Goal: Contribute content: Contribute content

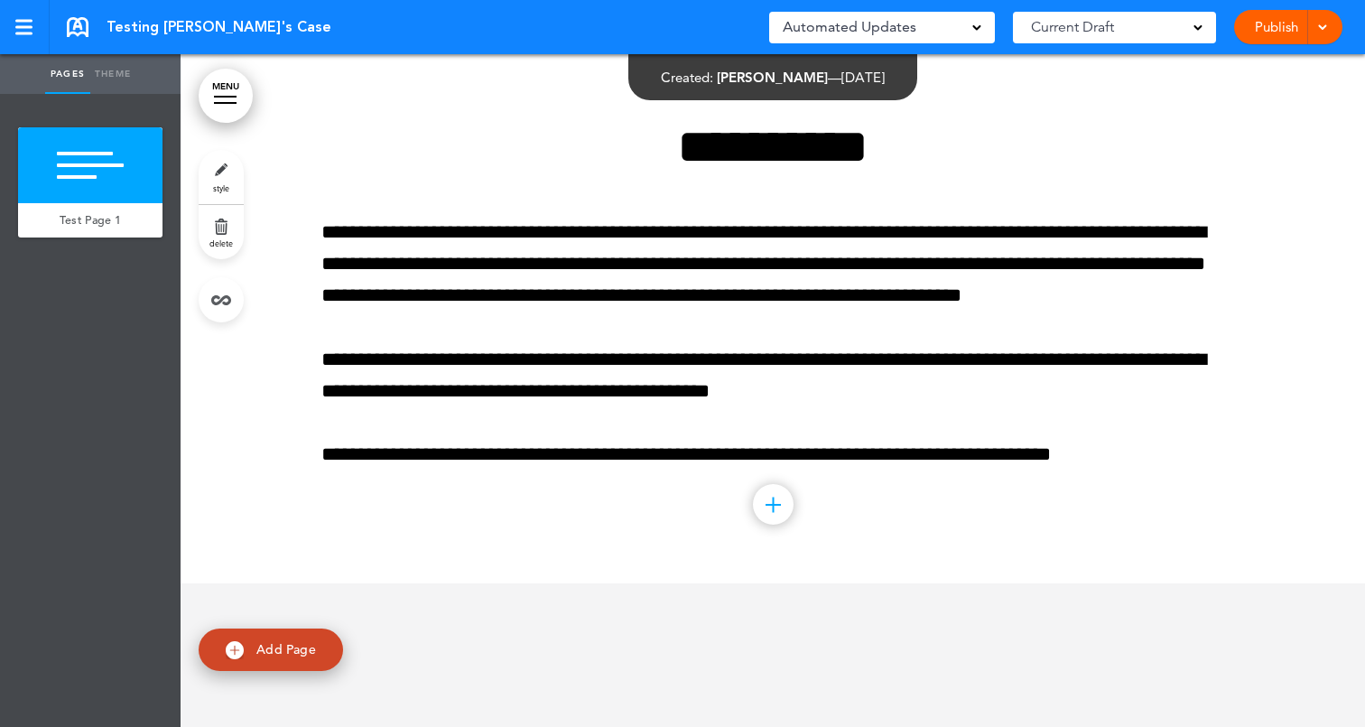
click at [1274, 28] on link "Publish" at bounding box center [1275, 27] width 57 height 34
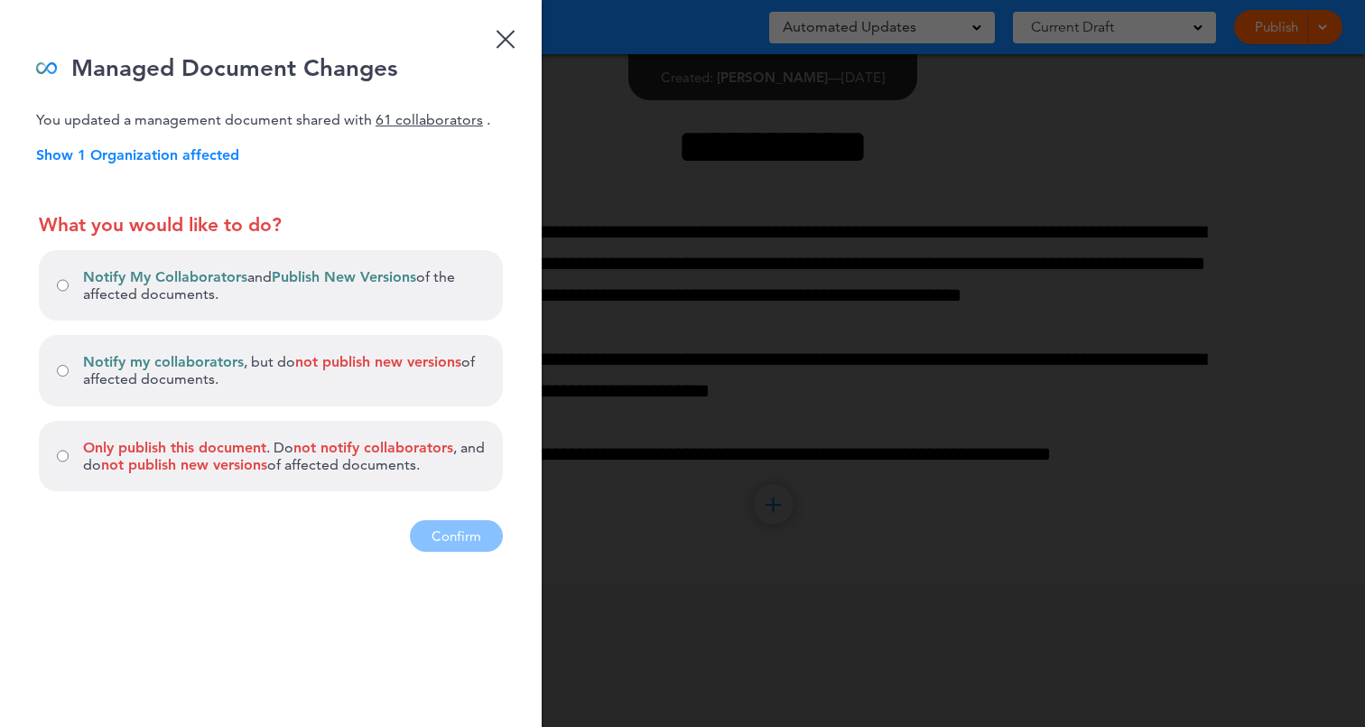
click at [231, 357] on span "Notify my collaborators" at bounding box center [163, 361] width 161 height 17
click at [227, 445] on span "Only publish this document" at bounding box center [174, 447] width 183 height 17
click at [106, 282] on span "Notify My Collaborators" at bounding box center [165, 276] width 164 height 17
click at [468, 535] on button "Confirm" at bounding box center [456, 536] width 93 height 32
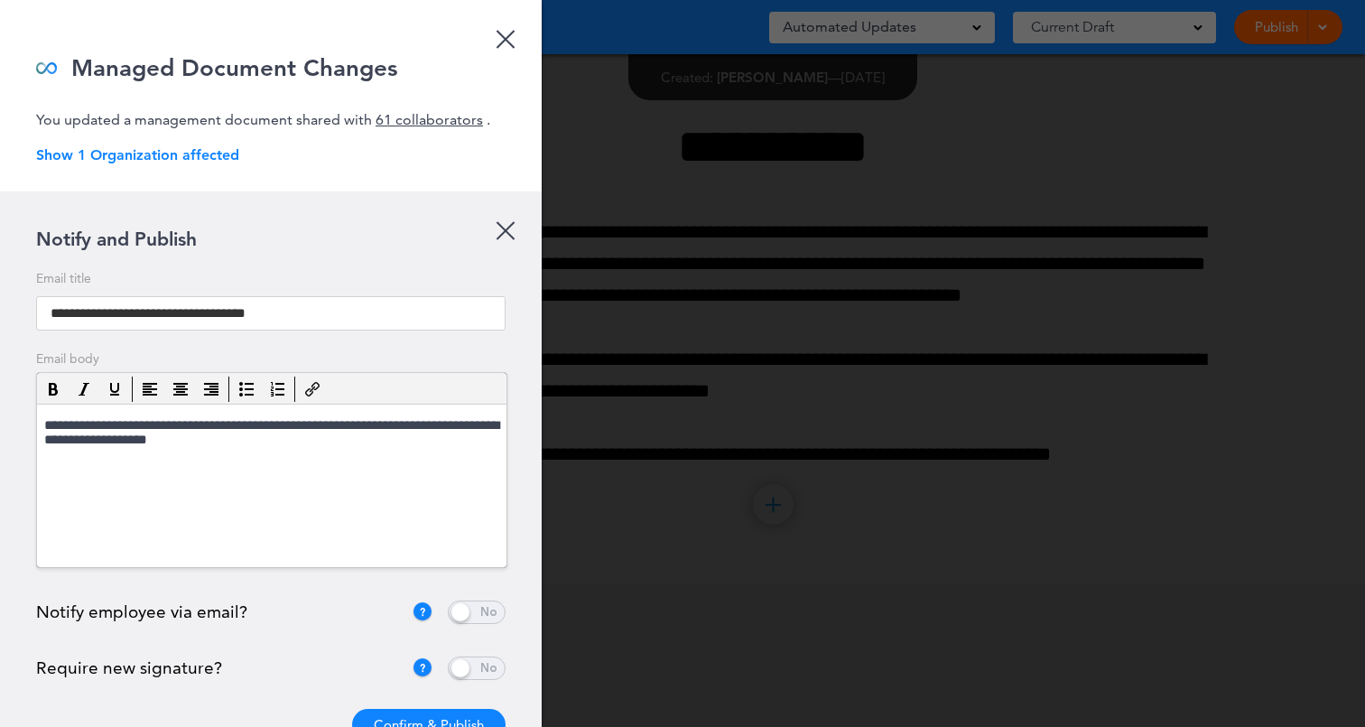
scroll to position [51, 0]
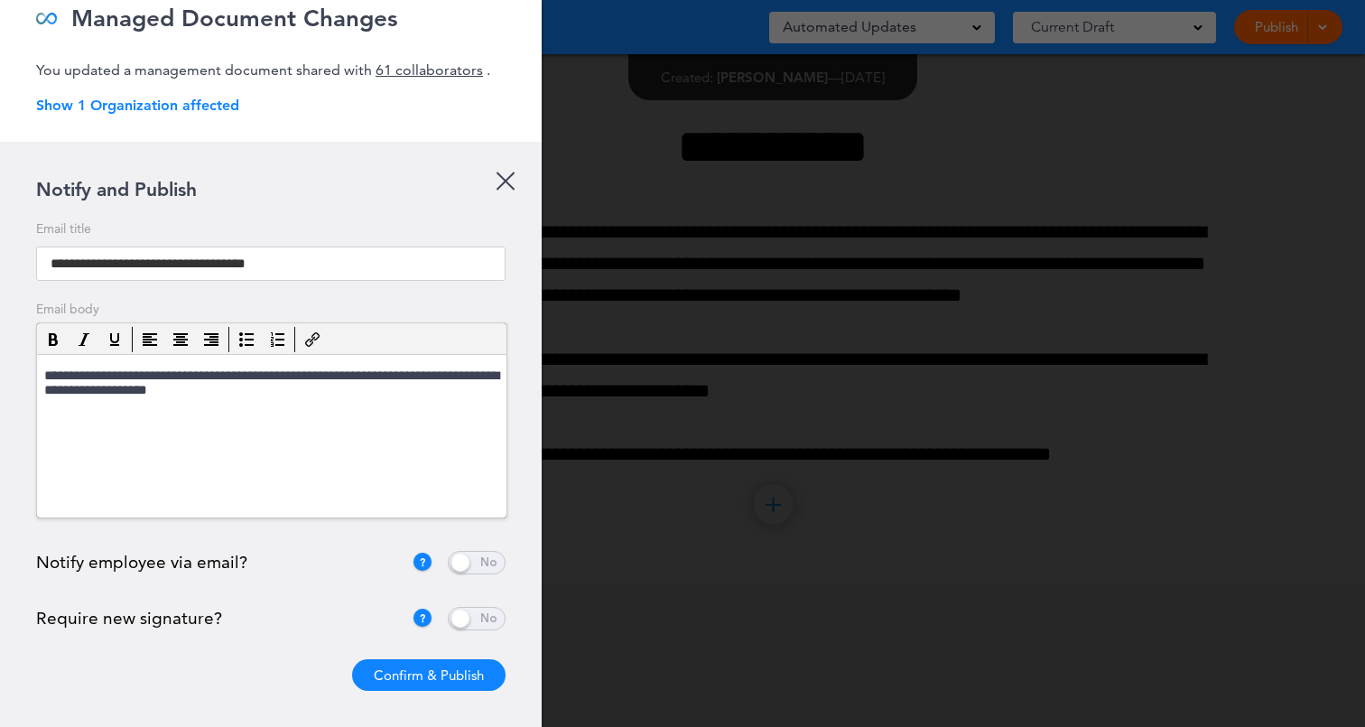
drag, startPoint x: 39, startPoint y: 618, endPoint x: 236, endPoint y: 620, distance: 196.8
click at [236, 620] on div "Require new signature?" at bounding box center [223, 617] width 375 height 17
click at [228, 617] on div "Require new signature?" at bounding box center [223, 617] width 375 height 17
drag, startPoint x: 38, startPoint y: 620, endPoint x: 216, endPoint y: 616, distance: 177.9
click at [216, 616] on div "Require new signature?" at bounding box center [223, 617] width 375 height 17
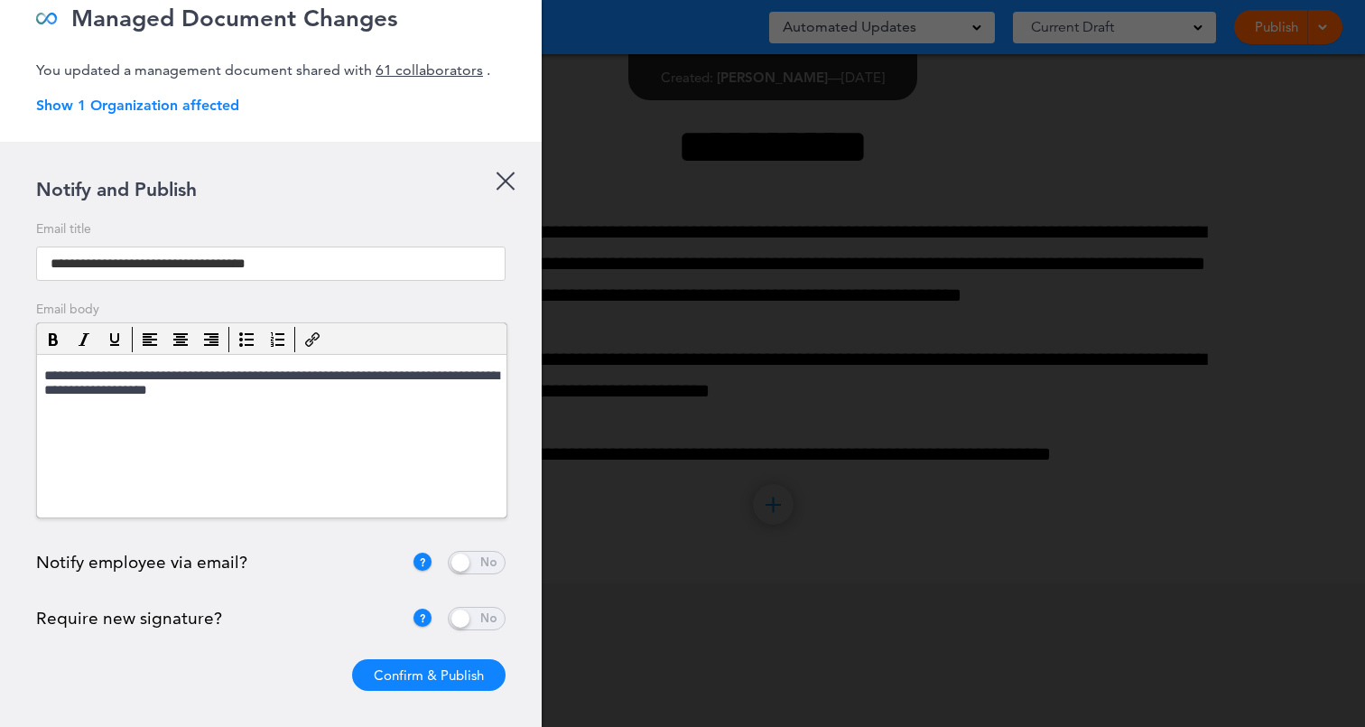
click at [196, 111] on p "Show 1 Organization affected" at bounding box center [288, 105] width 505 height 17
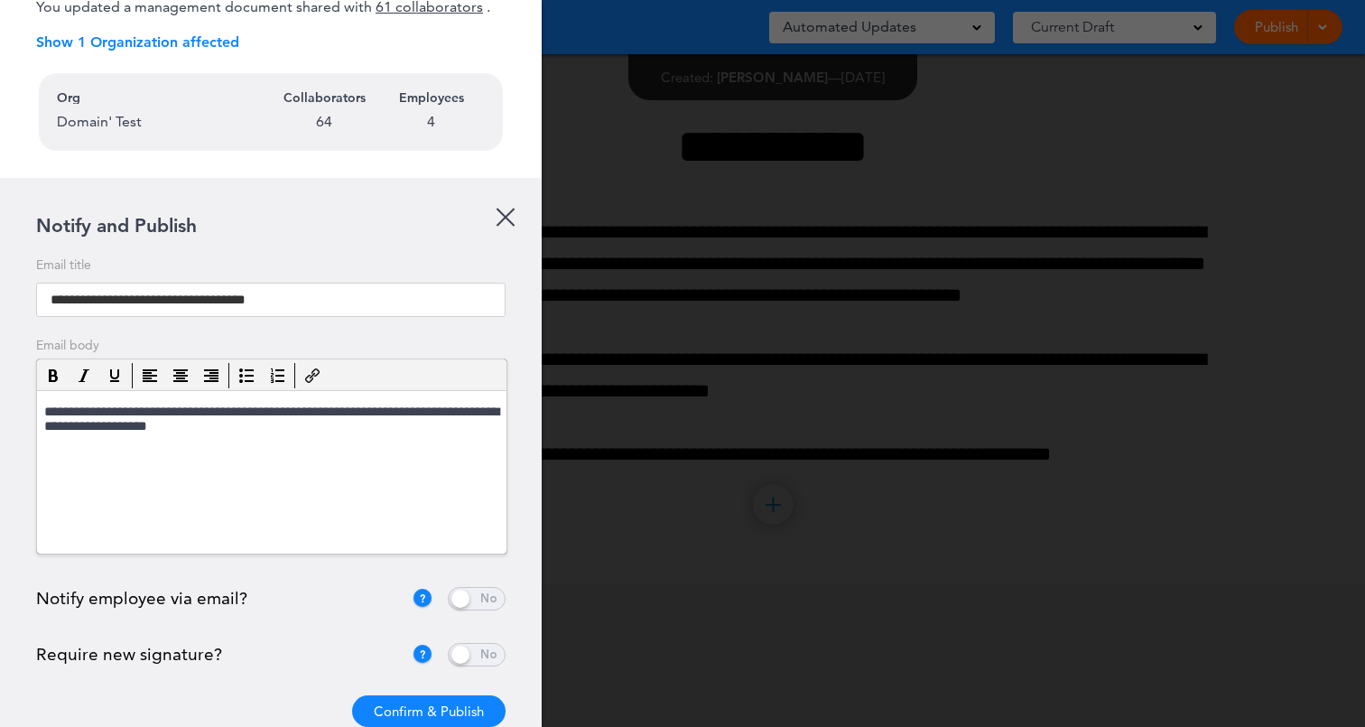
scroll to position [135, 0]
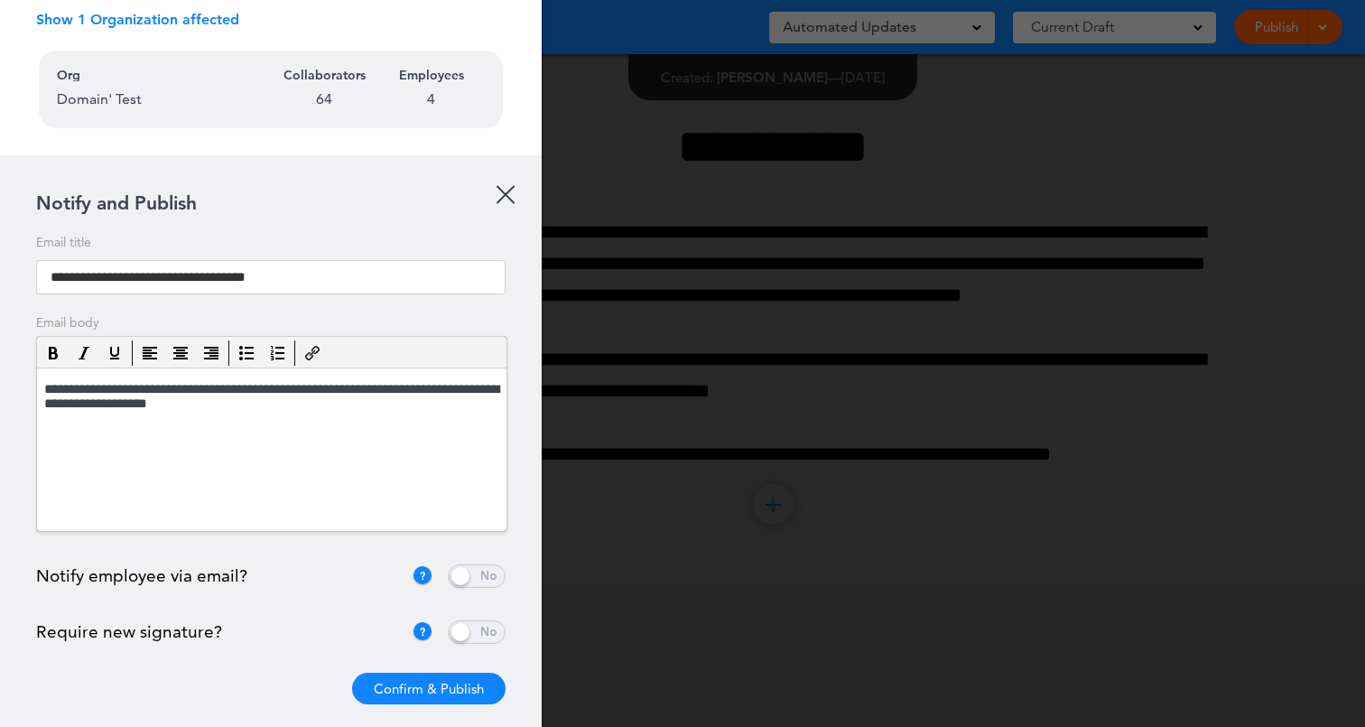
click at [484, 580] on span at bounding box center [477, 575] width 58 height 23
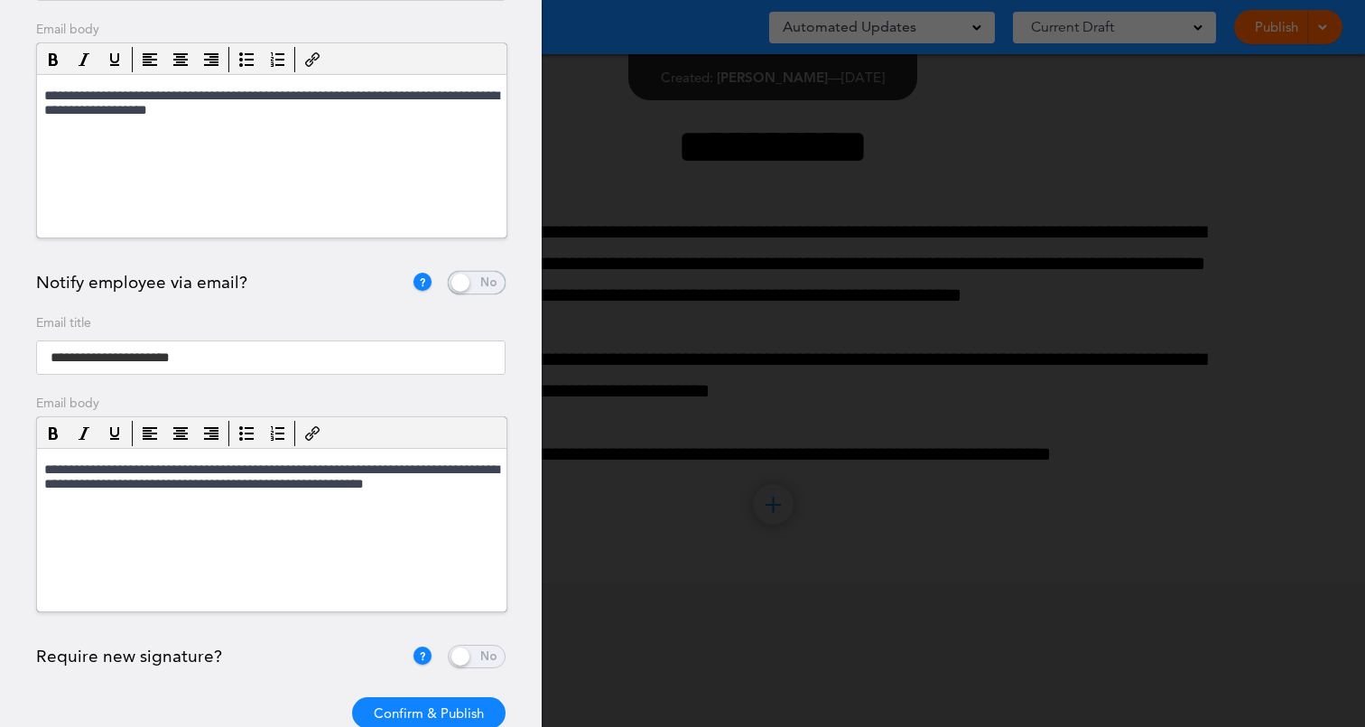
scroll to position [470, 0]
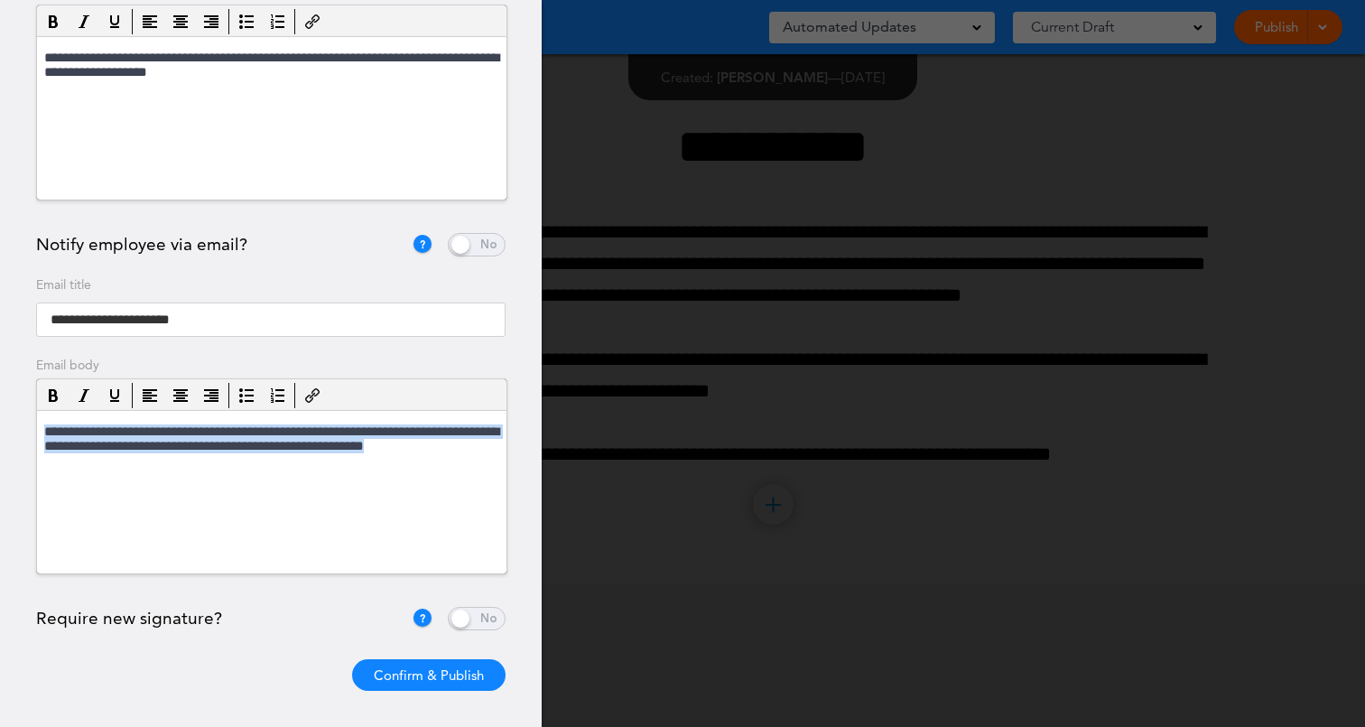
drag, startPoint x: 488, startPoint y: 452, endPoint x: 39, endPoint y: 433, distance: 449.9
click at [38, 433] on html "**********" at bounding box center [271, 440] width 469 height 60
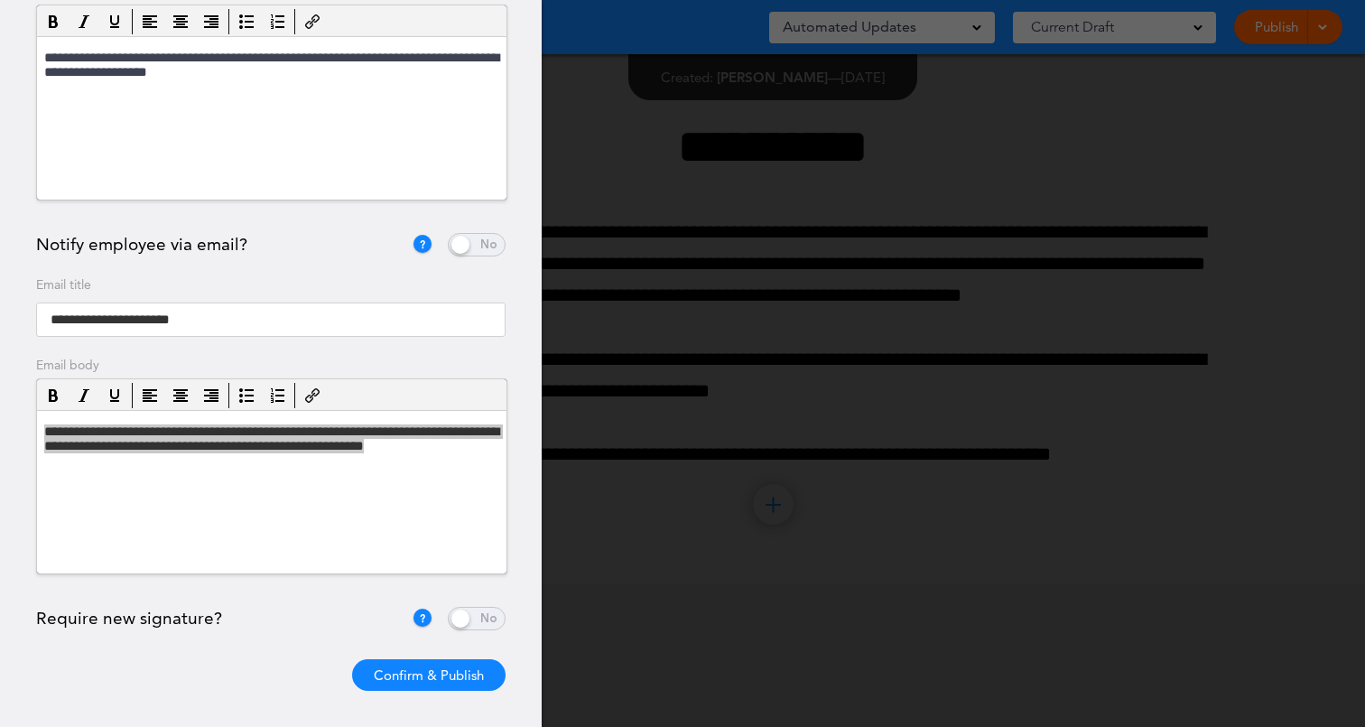
click at [22, 434] on div "**********" at bounding box center [271, 275] width 542 height 903
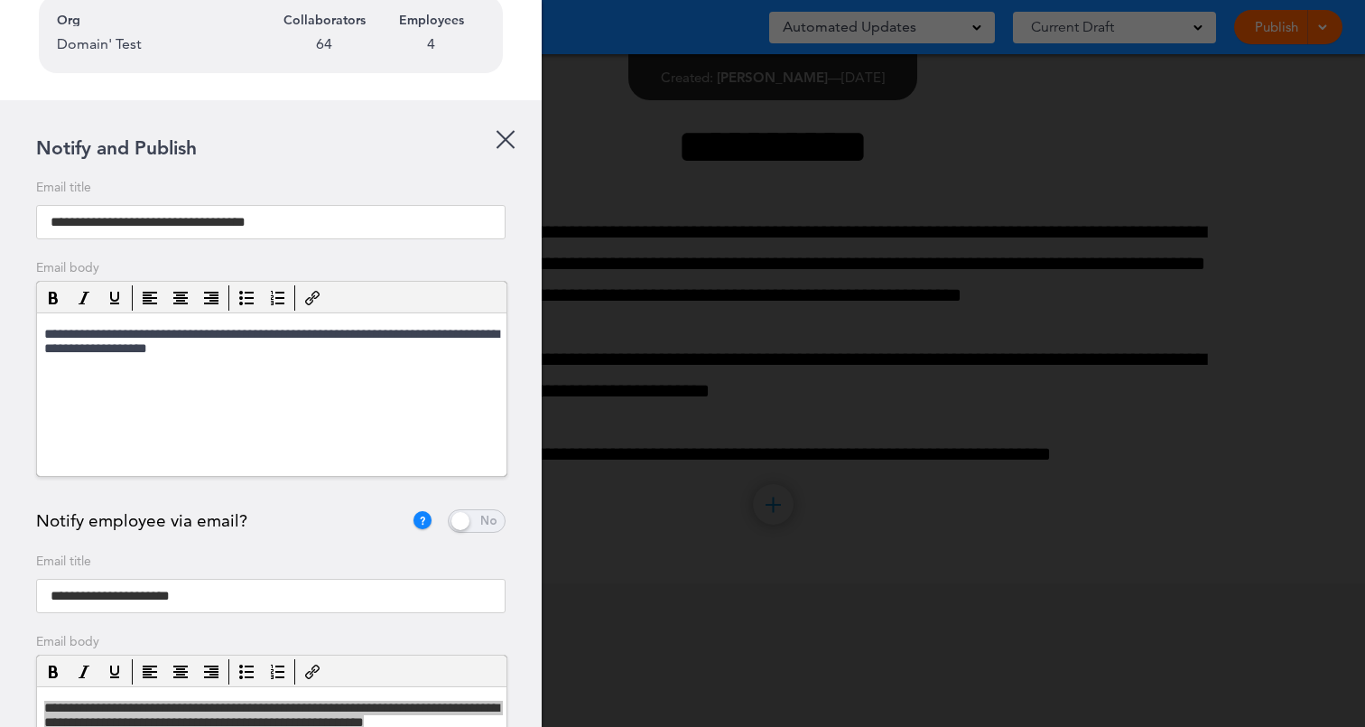
scroll to position [187, 0]
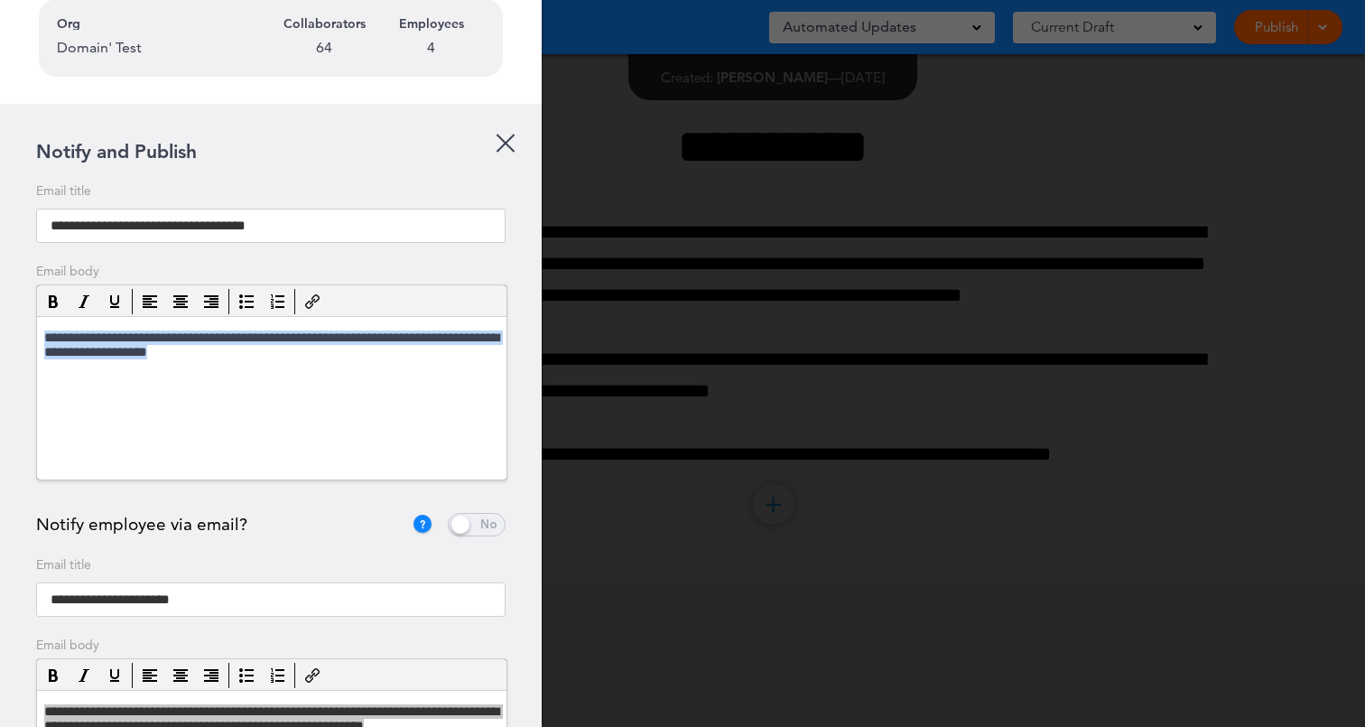
drag, startPoint x: 286, startPoint y: 354, endPoint x: 15, endPoint y: 338, distance: 271.2
click at [37, 338] on html "**********" at bounding box center [271, 346] width 469 height 60
click at [329, 355] on p "**********" at bounding box center [271, 345] width 455 height 33
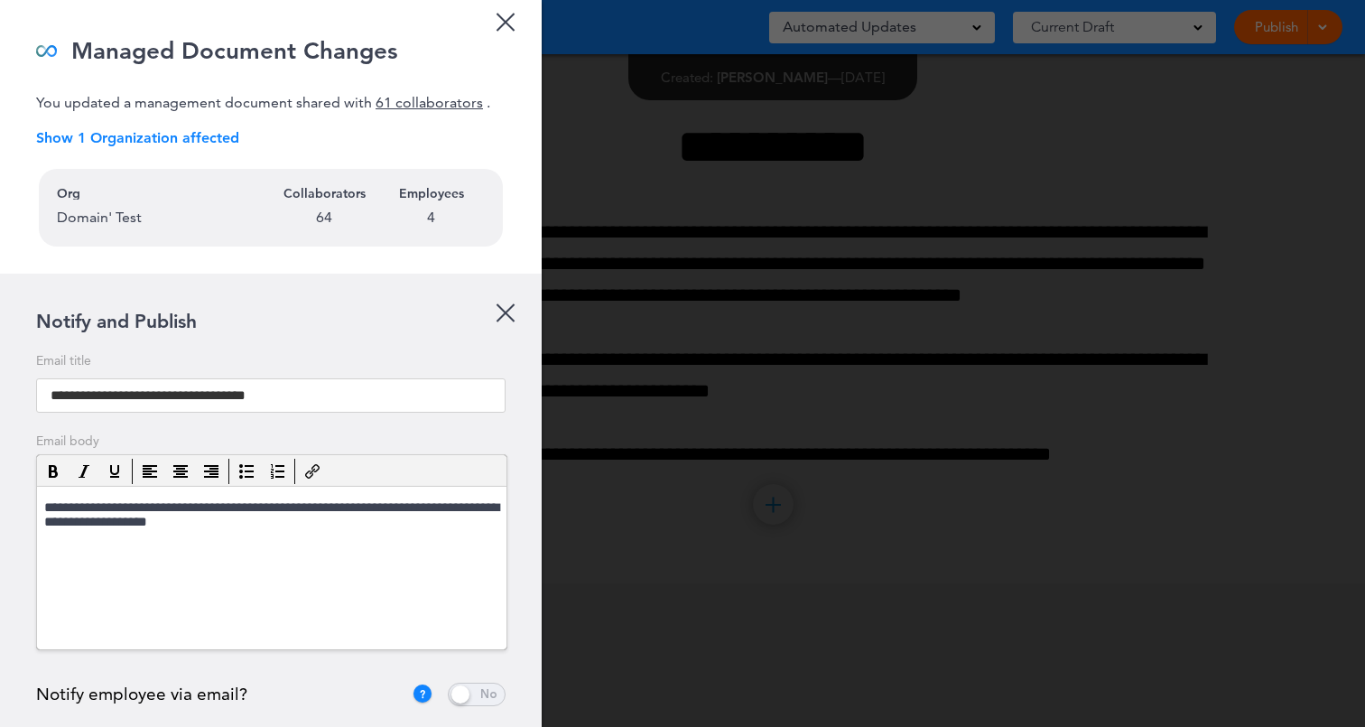
scroll to position [0, 0]
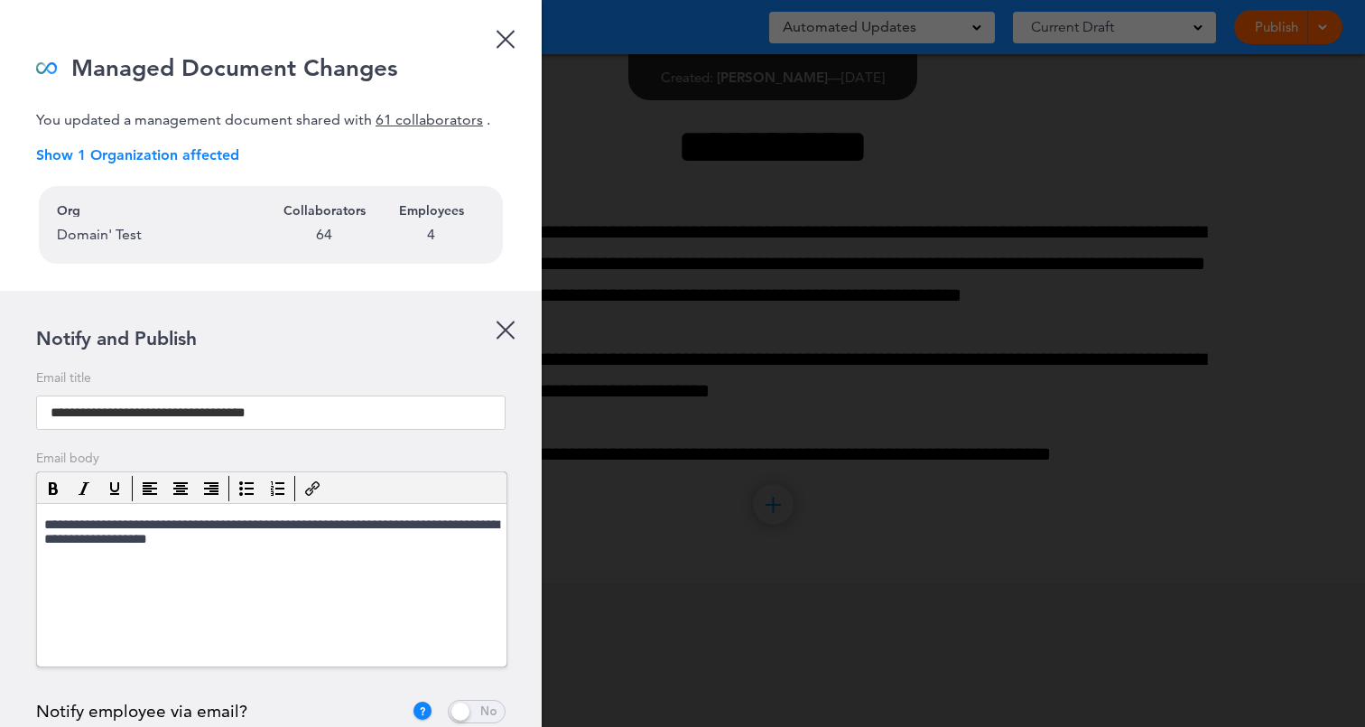
click at [506, 42] on div at bounding box center [505, 39] width 19 height 19
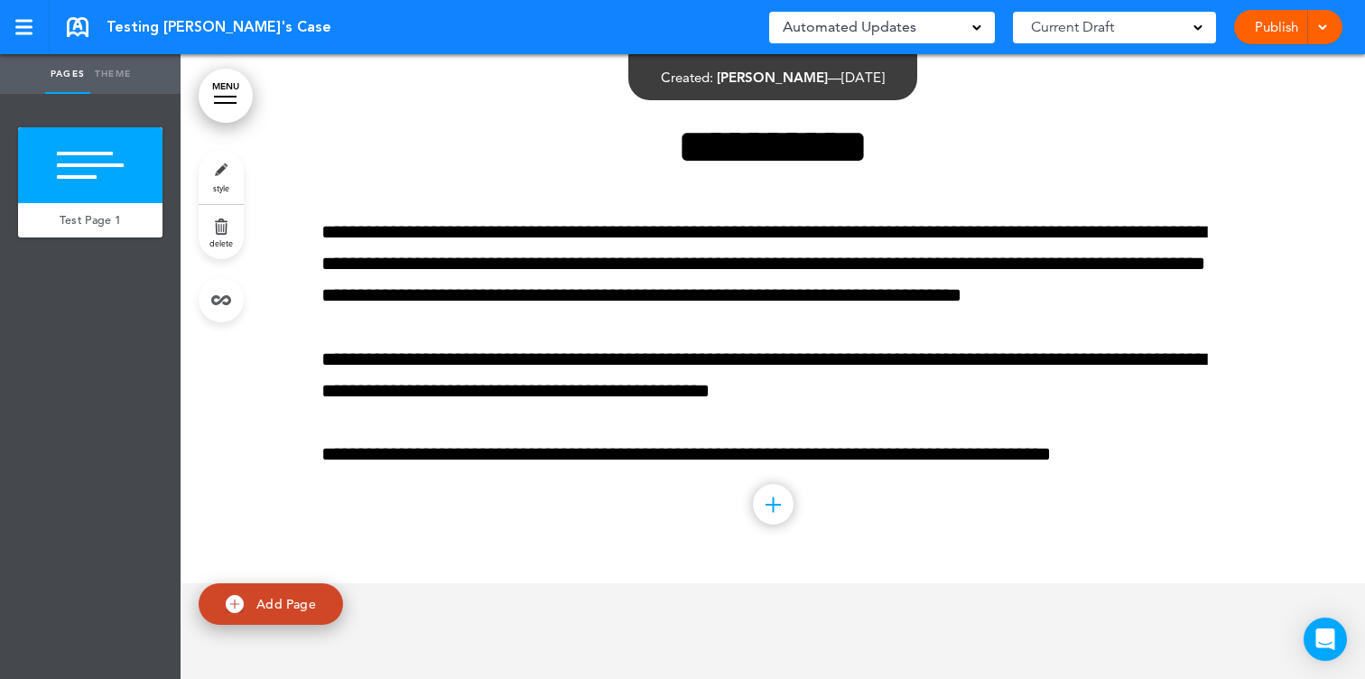
click at [1253, 31] on link "Publish" at bounding box center [1275, 27] width 57 height 34
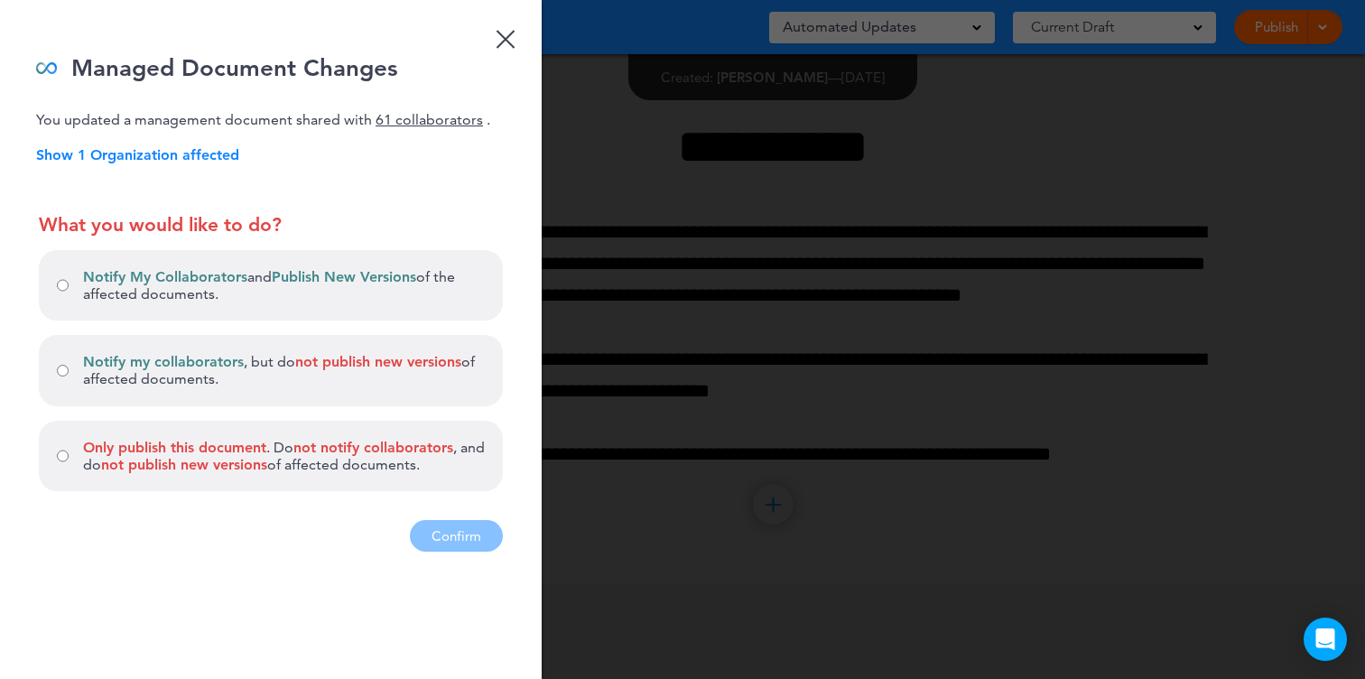
click at [105, 365] on span "Notify my collaborators" at bounding box center [163, 361] width 161 height 17
click at [191, 290] on p "Notify My Collaborators and Publish New Versions of the affected documents." at bounding box center [284, 285] width 402 height 34
click at [185, 365] on span "Notify my collaborators" at bounding box center [163, 361] width 161 height 17
click at [635, 533] on div at bounding box center [682, 339] width 1365 height 679
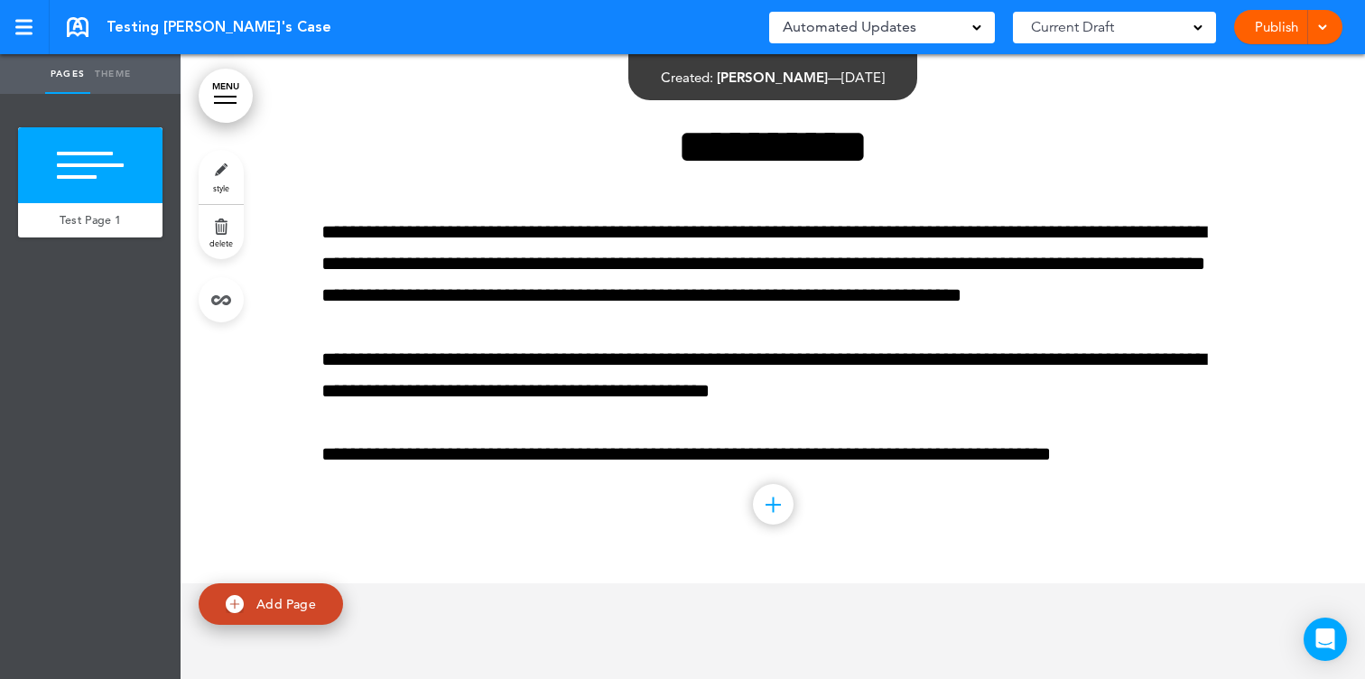
click at [218, 176] on link "style" at bounding box center [221, 177] width 45 height 54
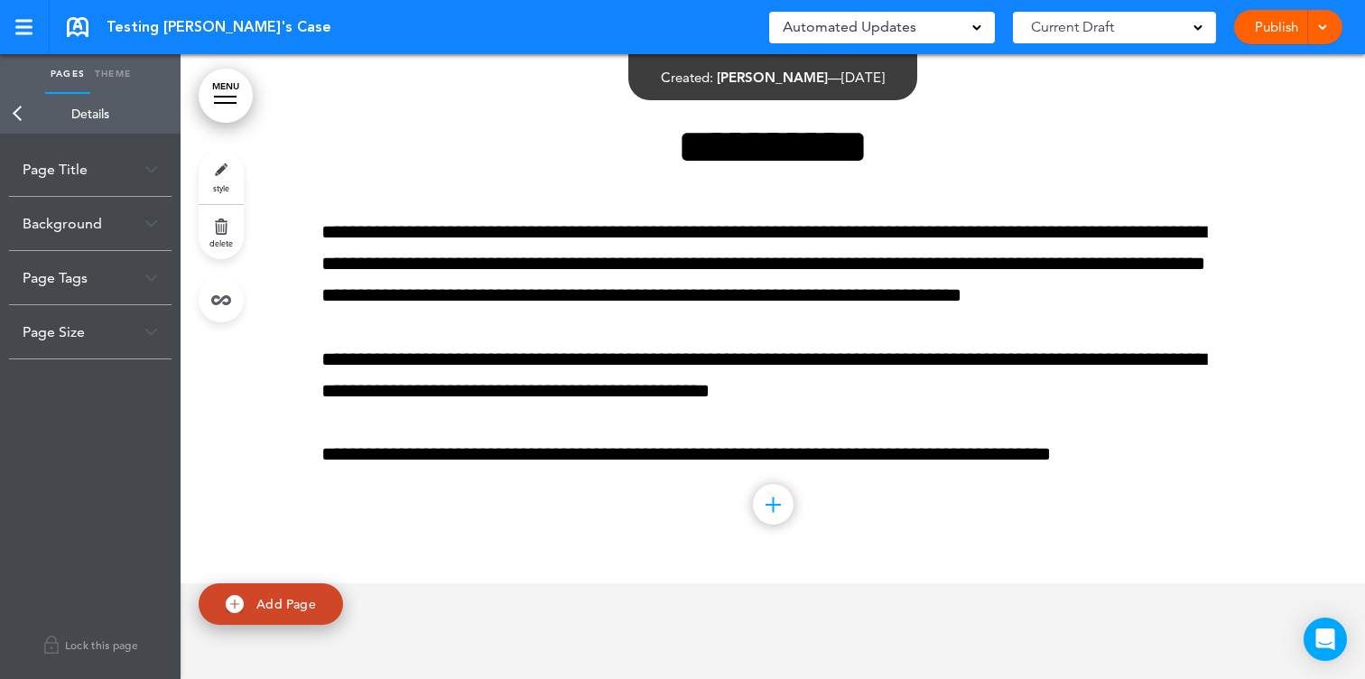
click at [117, 75] on link "Theme" at bounding box center [112, 74] width 45 height 40
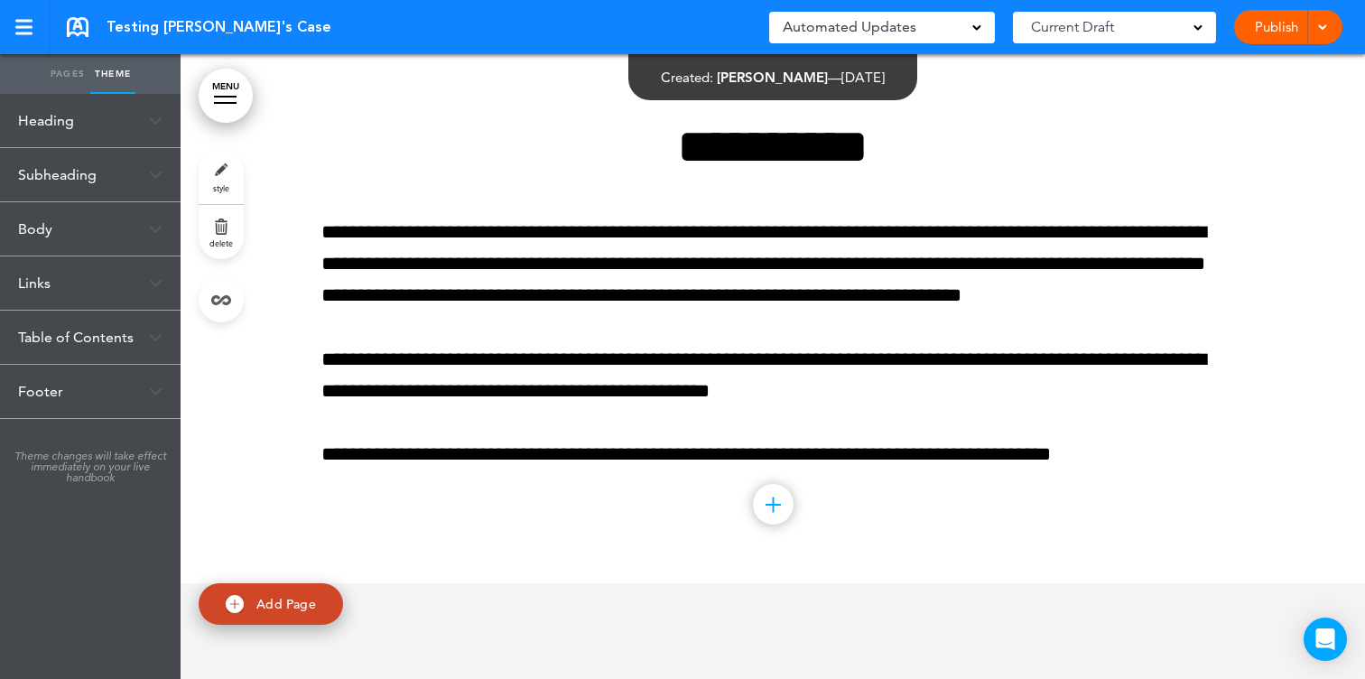
click at [66, 78] on link "Pages" at bounding box center [67, 74] width 45 height 40
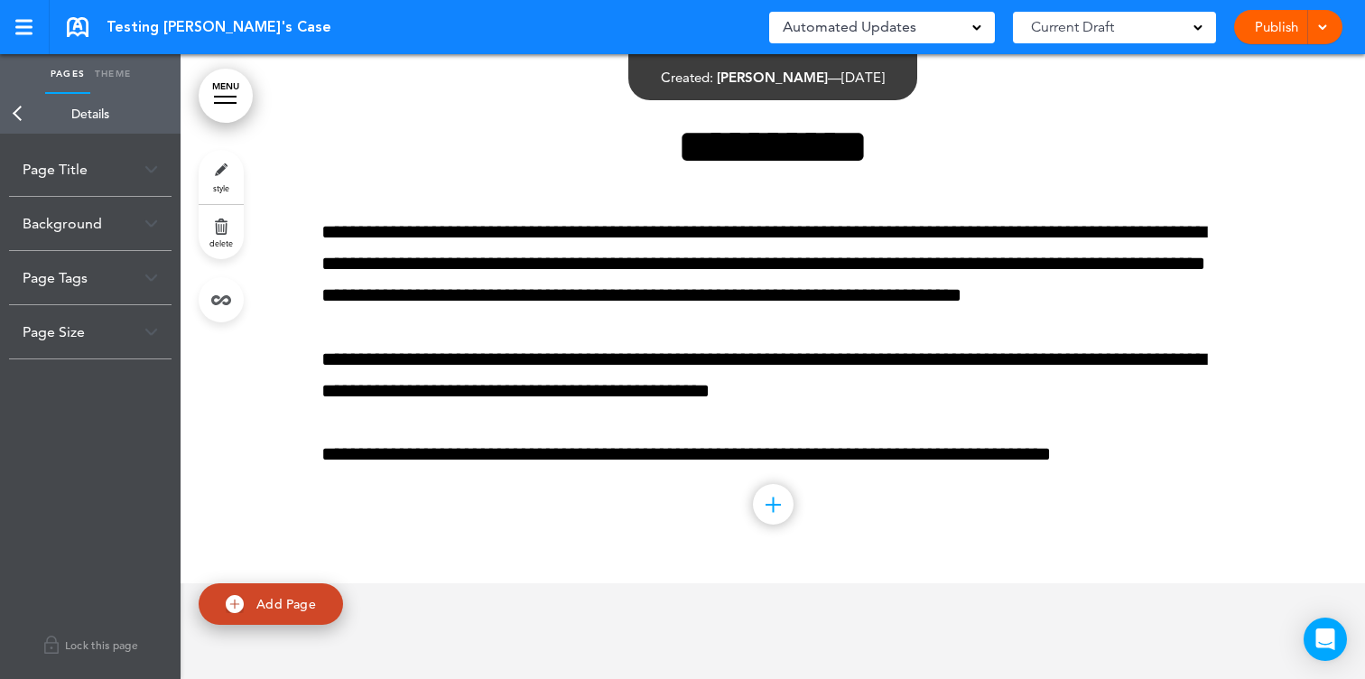
click at [114, 74] on link "Theme" at bounding box center [112, 74] width 45 height 40
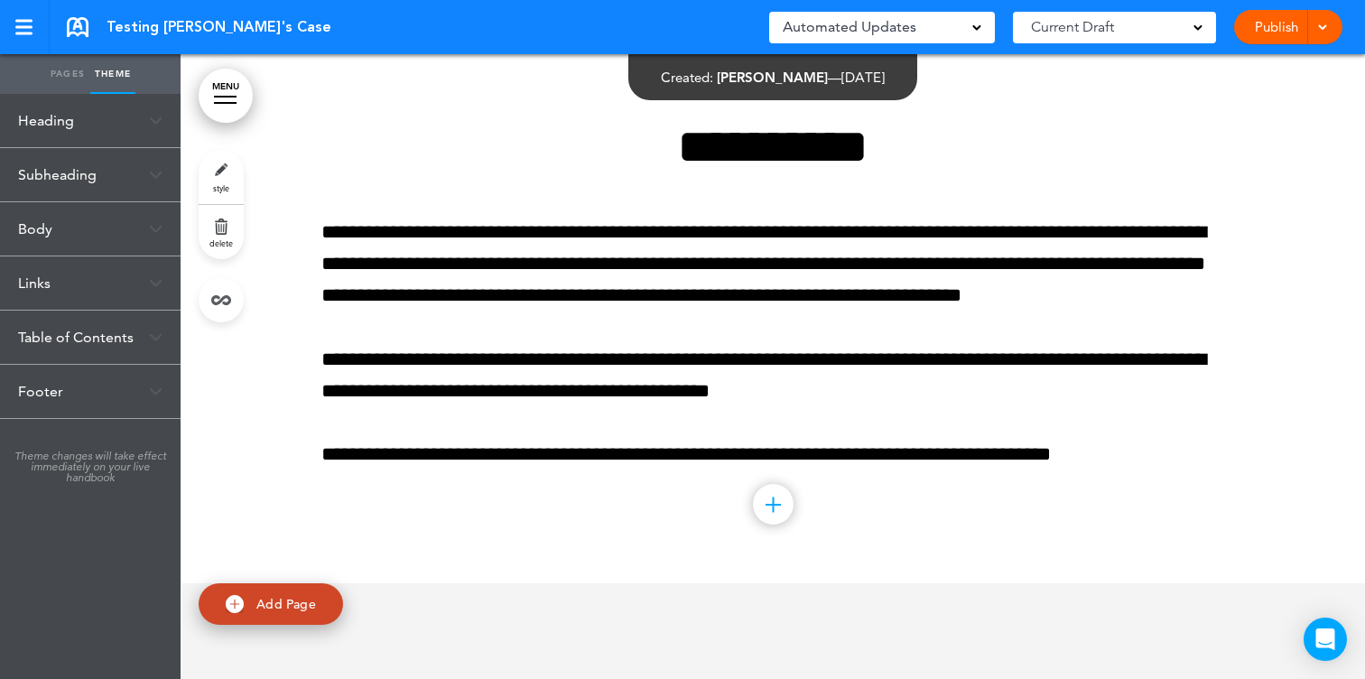
click at [1249, 23] on link "Publish" at bounding box center [1275, 27] width 57 height 34
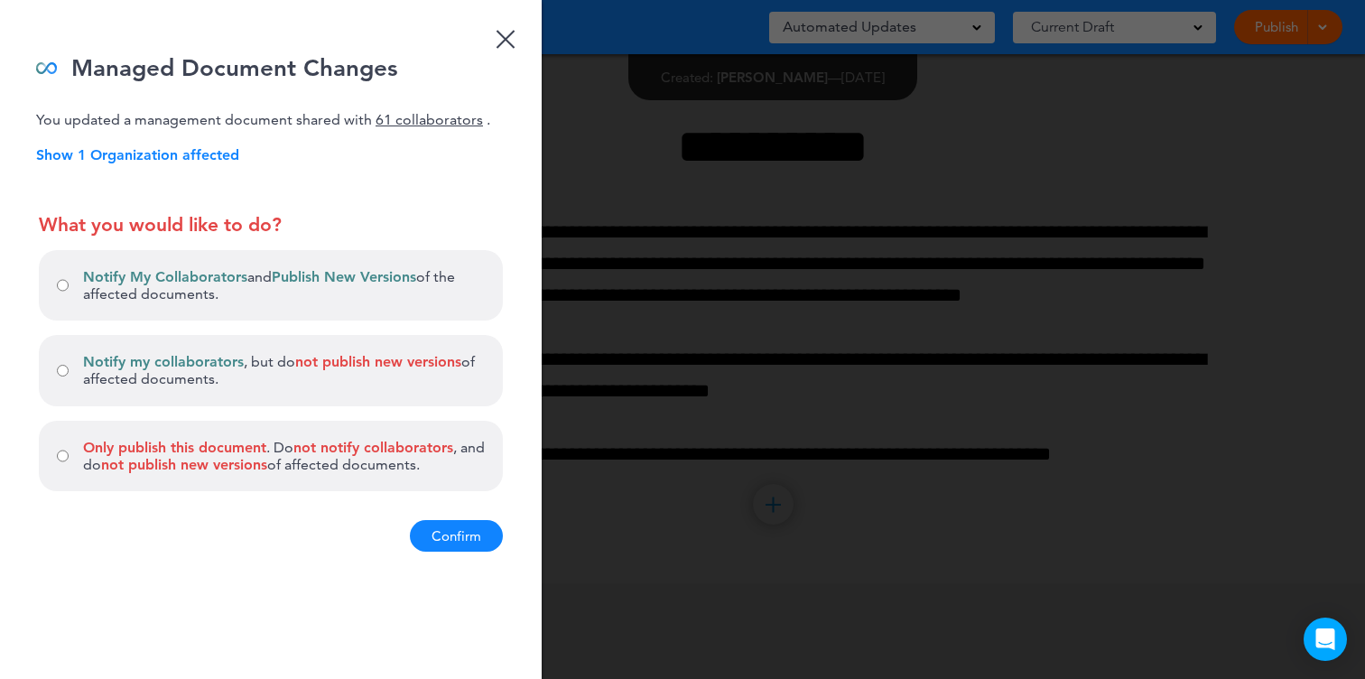
click at [186, 283] on span "Notify My Collaborators" at bounding box center [165, 276] width 164 height 17
click at [467, 531] on button "Confirm" at bounding box center [456, 536] width 93 height 32
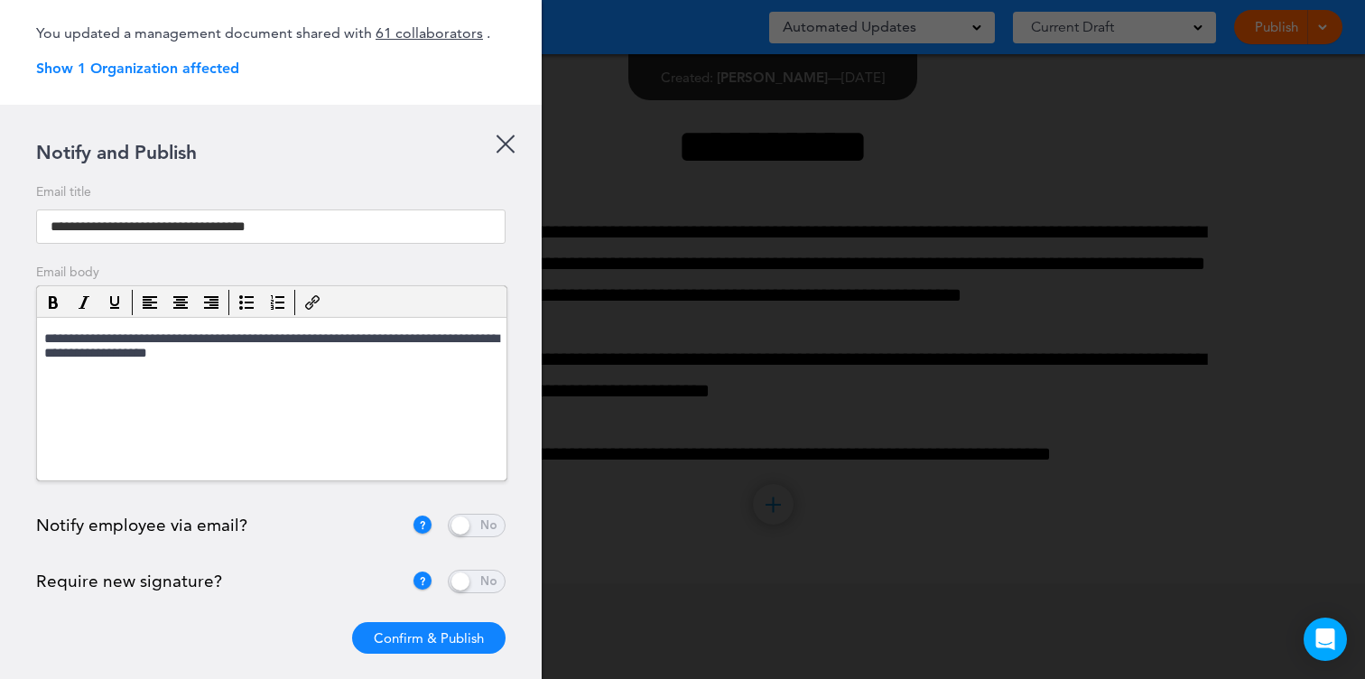
scroll to position [99, 0]
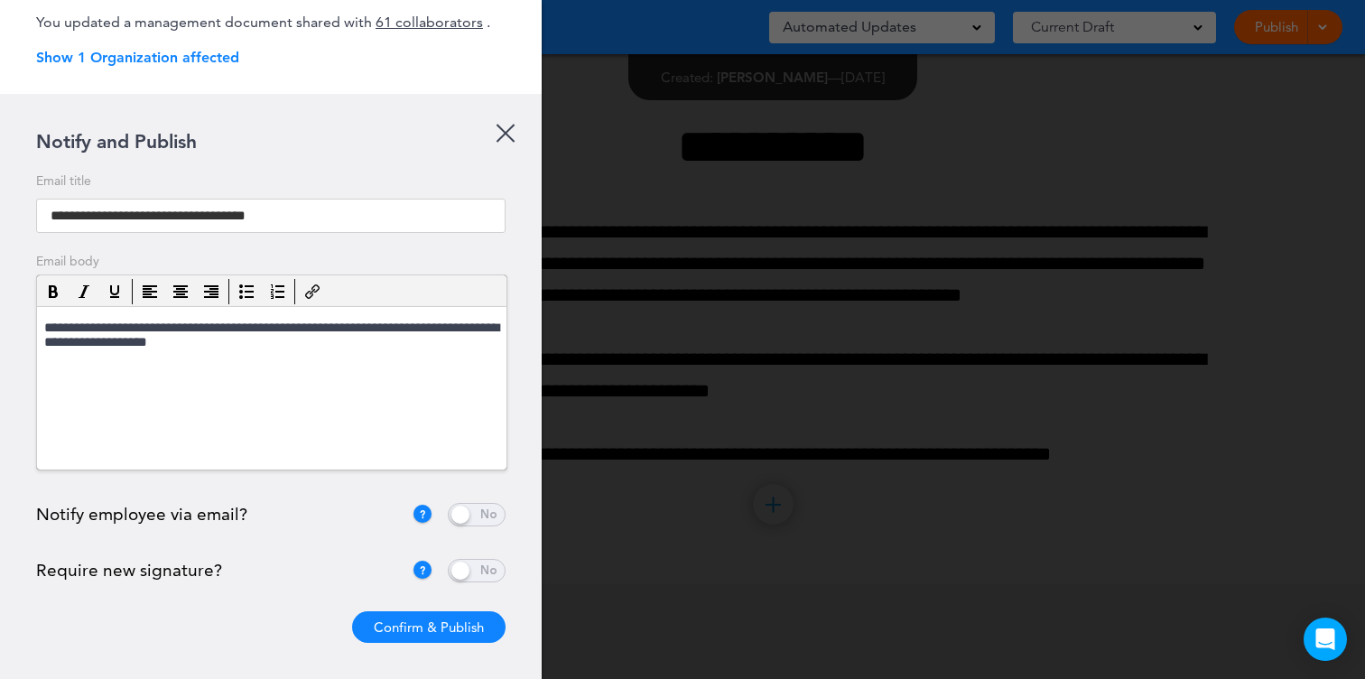
click at [496, 523] on span at bounding box center [477, 514] width 58 height 23
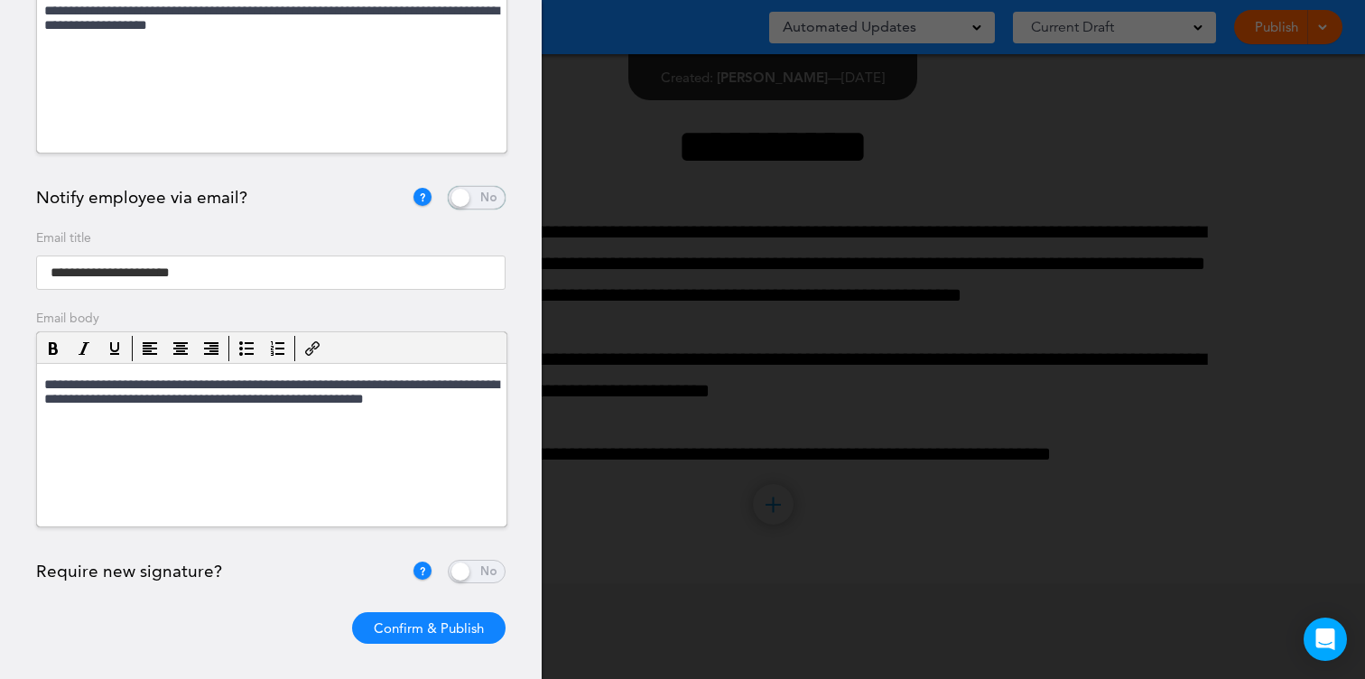
scroll to position [419, 0]
click at [866, 149] on div at bounding box center [682, 339] width 1365 height 679
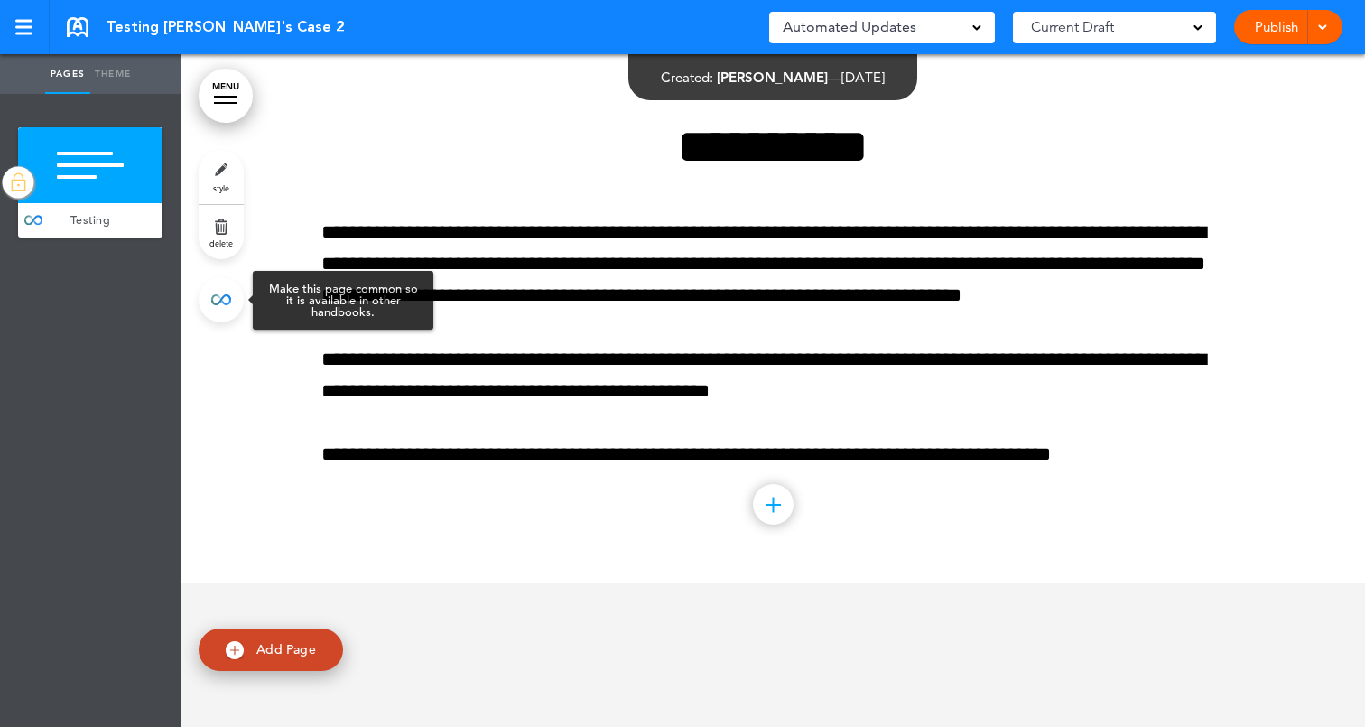
click at [224, 293] on link at bounding box center [221, 299] width 45 height 45
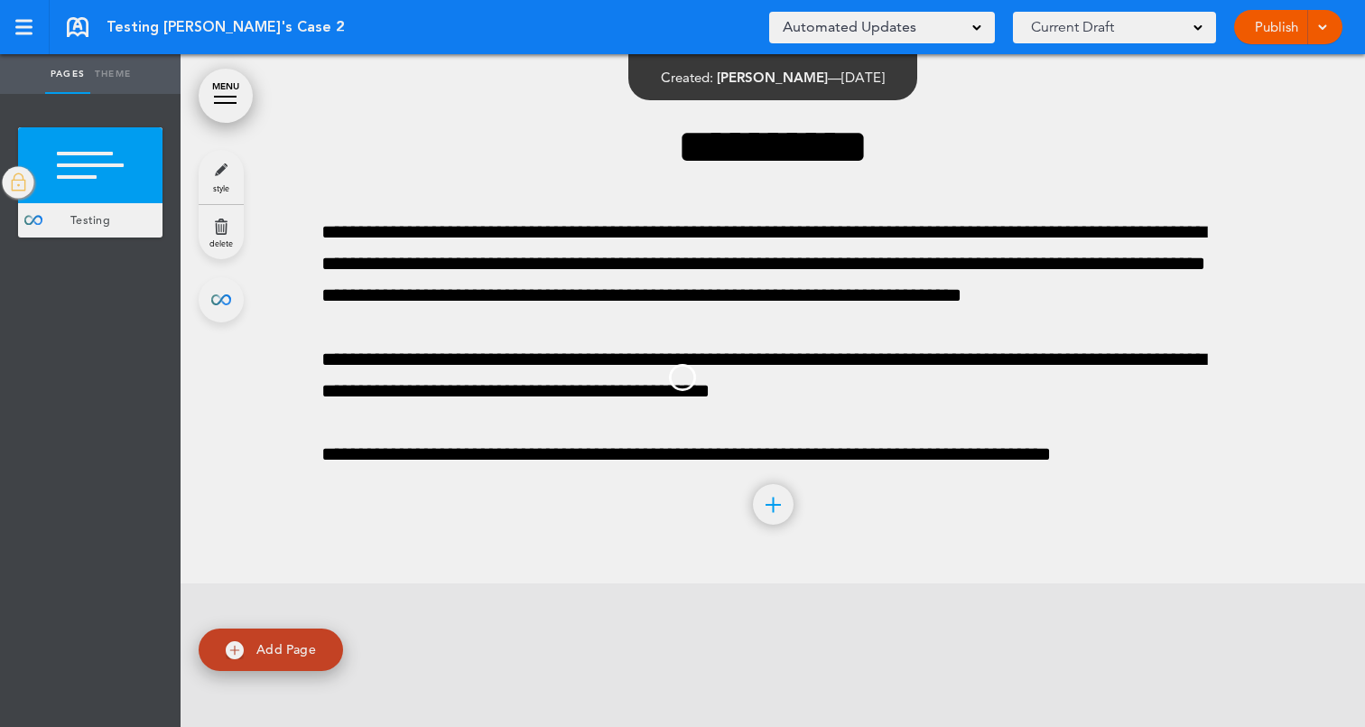
type input "*******"
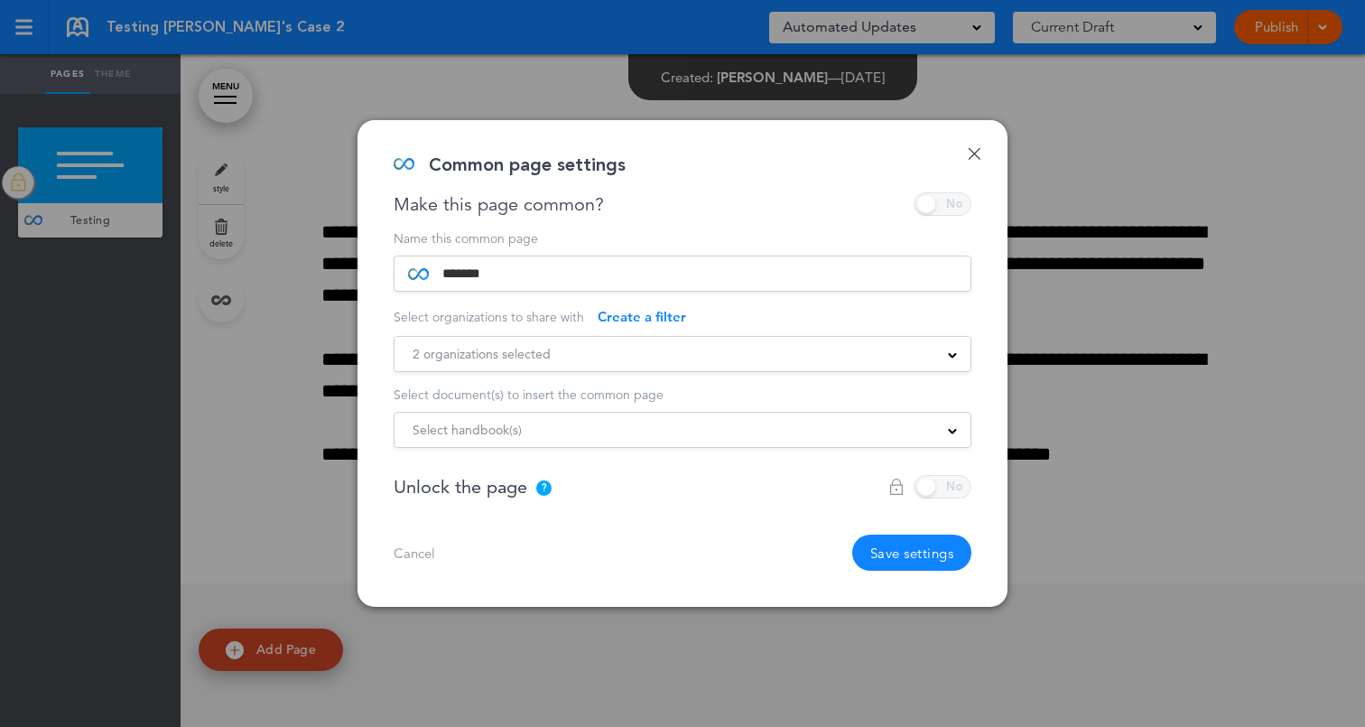
click at [583, 431] on div "Select handbook(s)" at bounding box center [682, 430] width 576 height 20
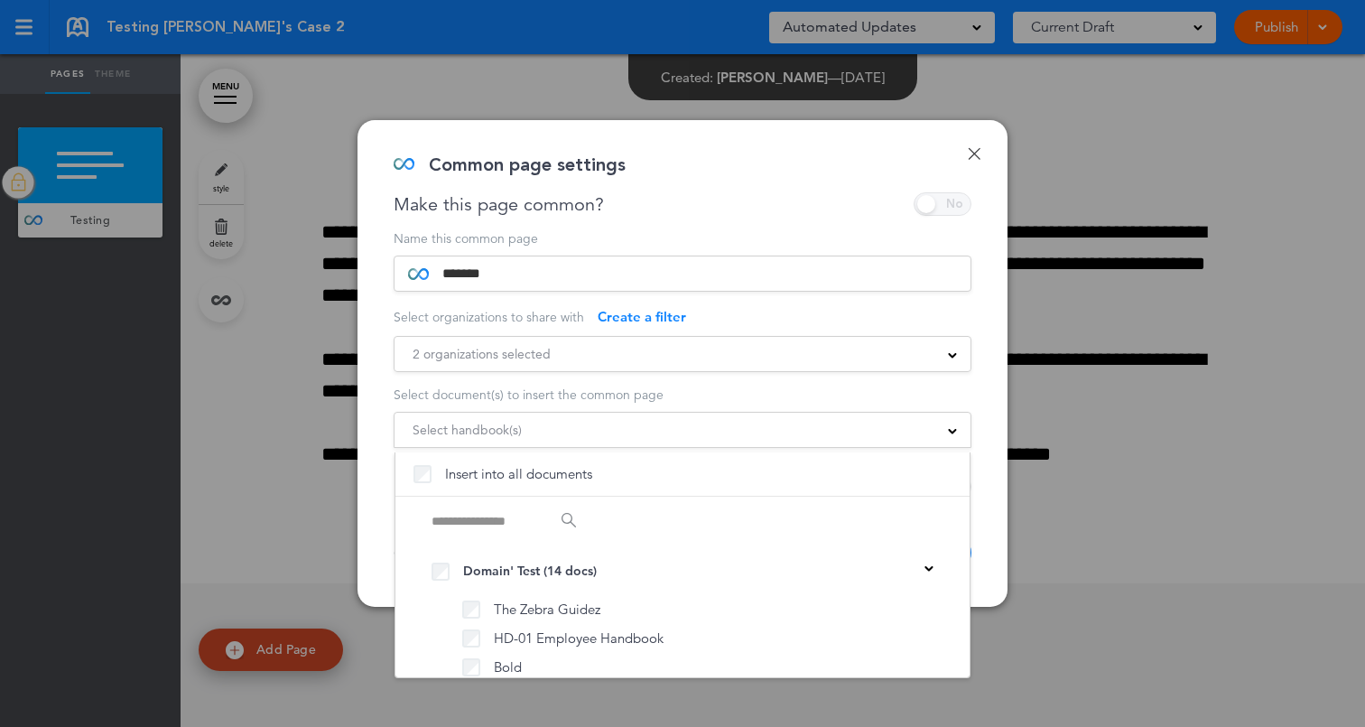
click at [583, 431] on div "Select handbook(s)" at bounding box center [682, 430] width 576 height 20
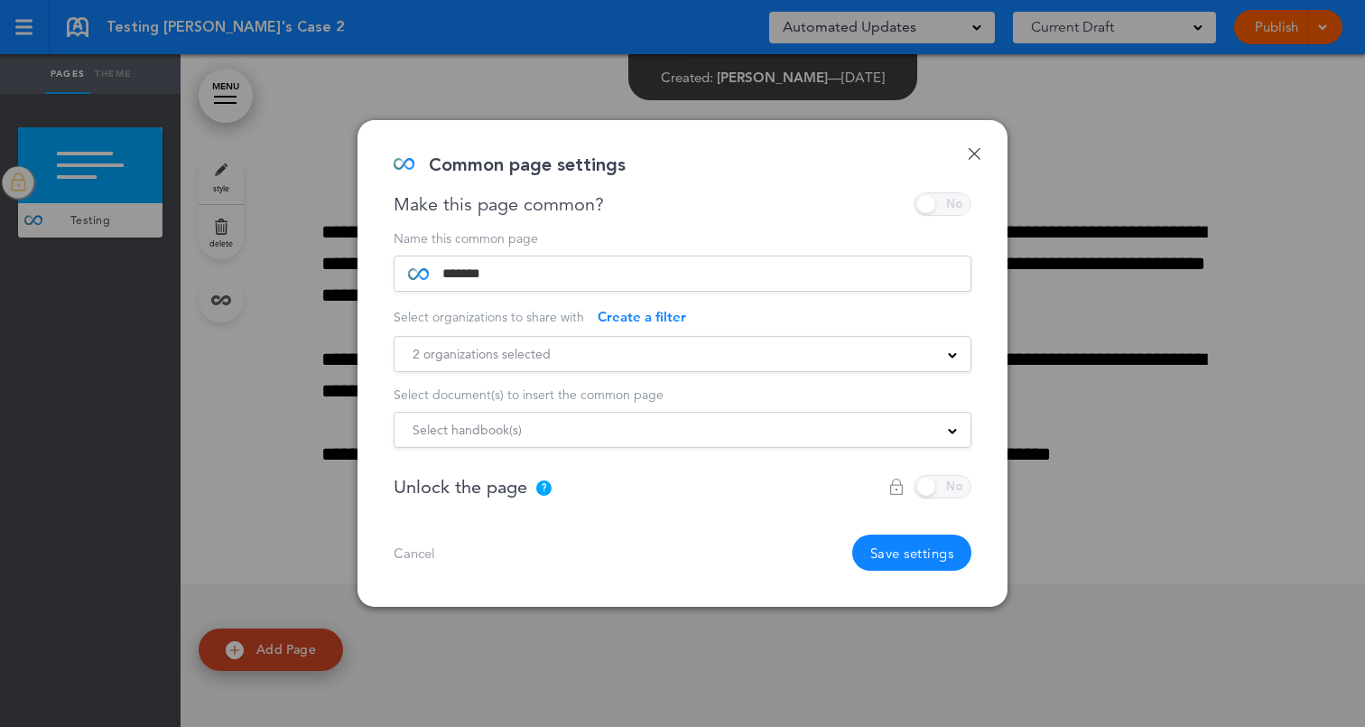
click at [501, 351] on span "2 organizations selected" at bounding box center [481, 353] width 138 height 25
click at [509, 357] on span "2 organizations selected" at bounding box center [481, 353] width 138 height 25
click at [509, 431] on span "Select handbook(s)" at bounding box center [466, 429] width 109 height 25
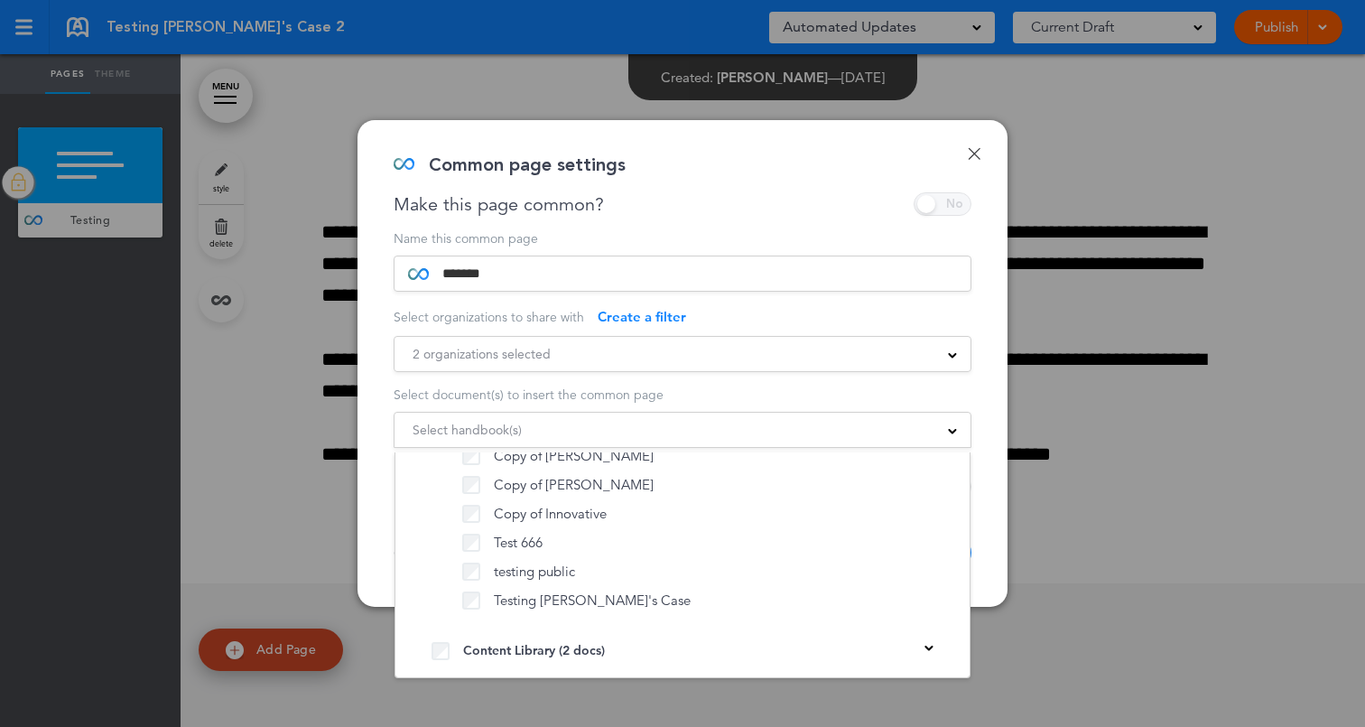
scroll to position [452, 0]
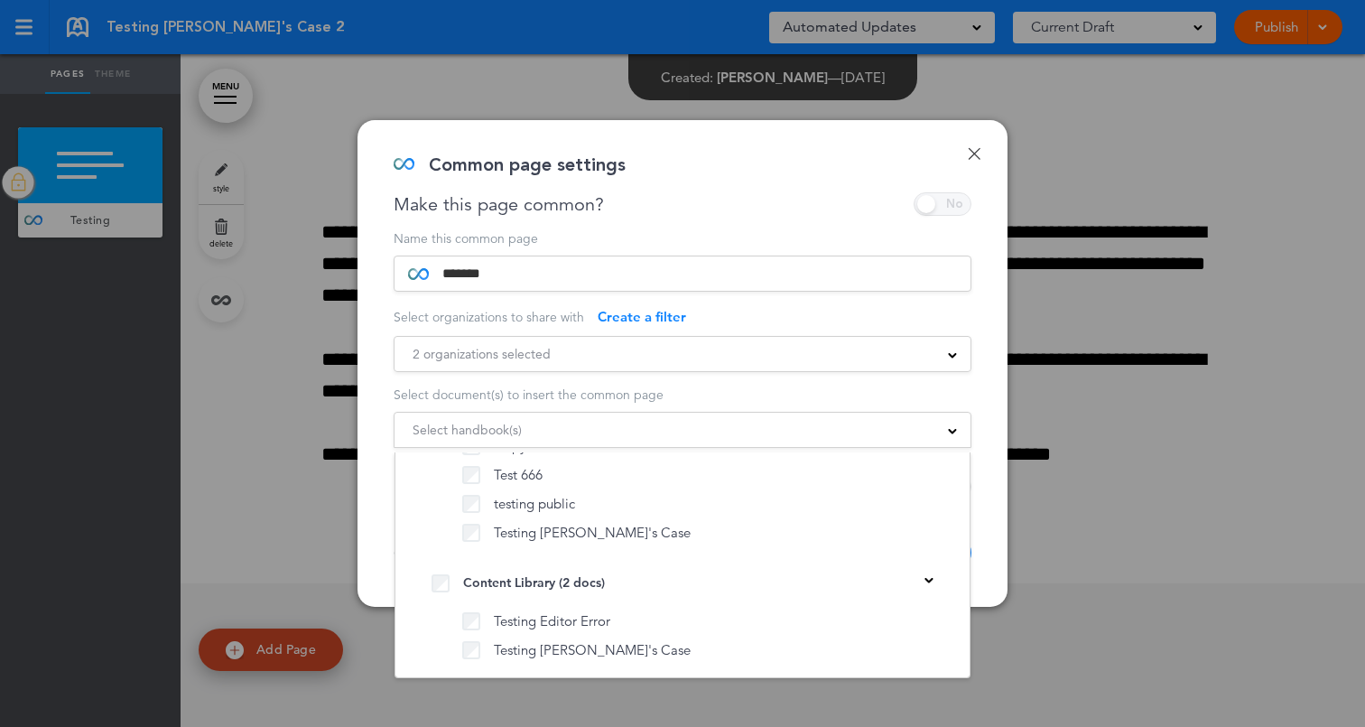
click at [385, 480] on div "**********" at bounding box center [682, 363] width 650 height 486
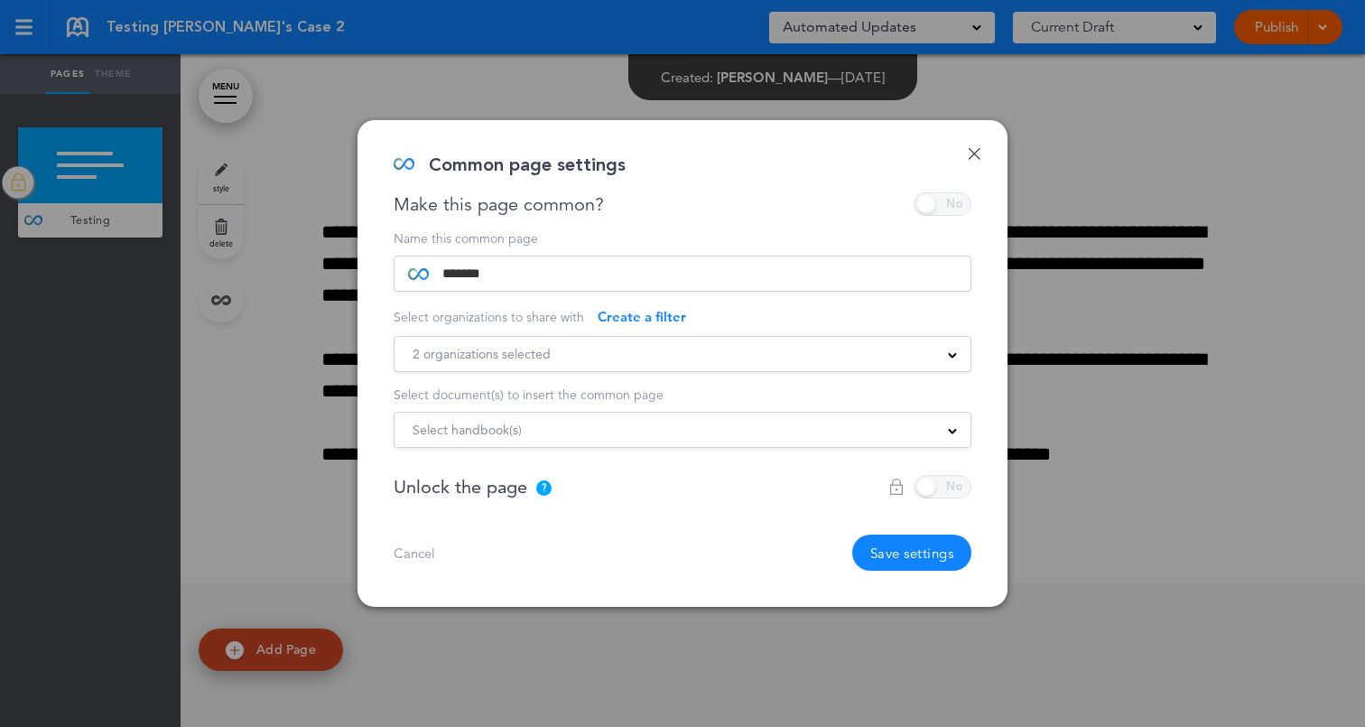
click at [968, 157] on link "Done" at bounding box center [974, 153] width 13 height 13
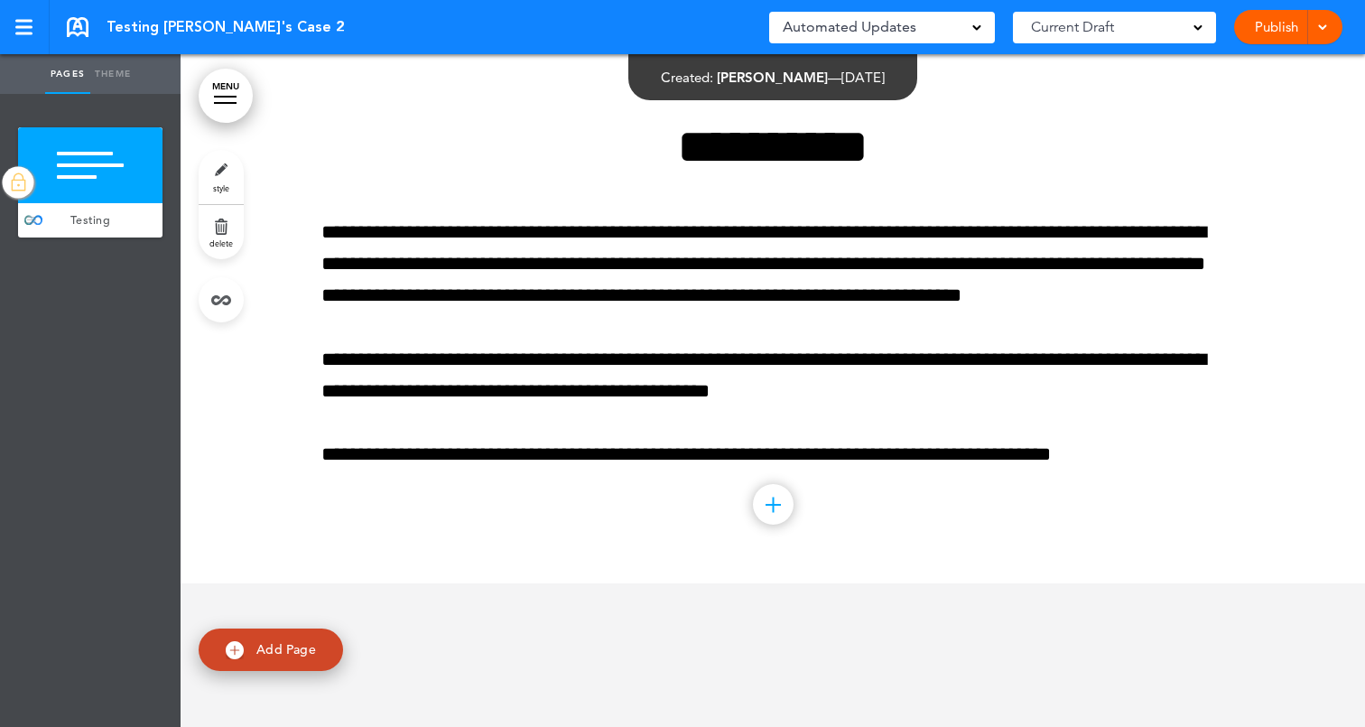
click at [23, 182] on img at bounding box center [18, 182] width 18 height 23
click at [16, 181] on img at bounding box center [18, 182] width 18 height 23
click at [18, 183] on img at bounding box center [18, 182] width 18 height 23
click at [21, 181] on img at bounding box center [18, 182] width 18 height 23
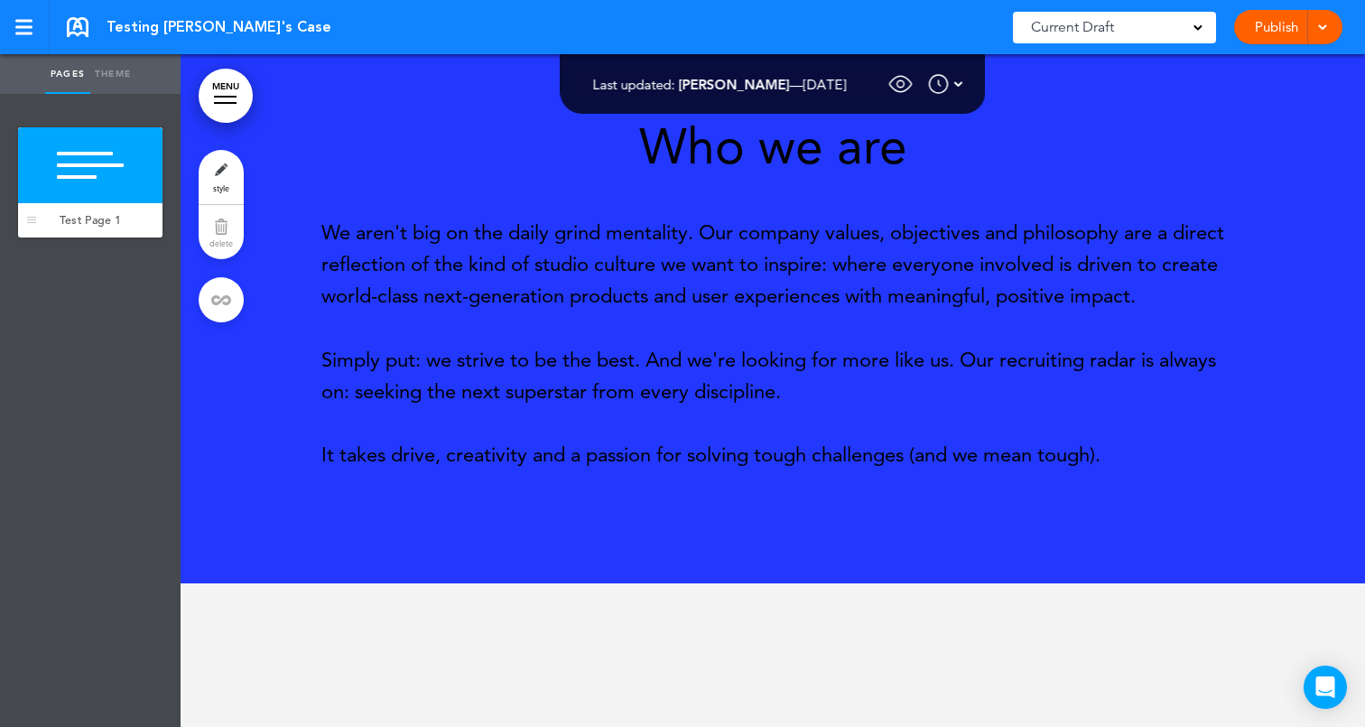
click at [106, 180] on div at bounding box center [90, 165] width 144 height 76
click at [464, 276] on p "We aren't big on the daily grind mentality. Our company values, objectives and …" at bounding box center [772, 265] width 903 height 96
click at [476, 256] on p "We aren't big on the daily grind mentality. Our company values, objectives and …" at bounding box center [772, 265] width 903 height 96
click at [498, 267] on p "We aren't big on the daily grind mentality. Our company values, objectives and …" at bounding box center [772, 265] width 903 height 96
click at [519, 295] on p "We aren't big on the daily grind mentality. Our company values, objectives and …" at bounding box center [772, 265] width 903 height 96
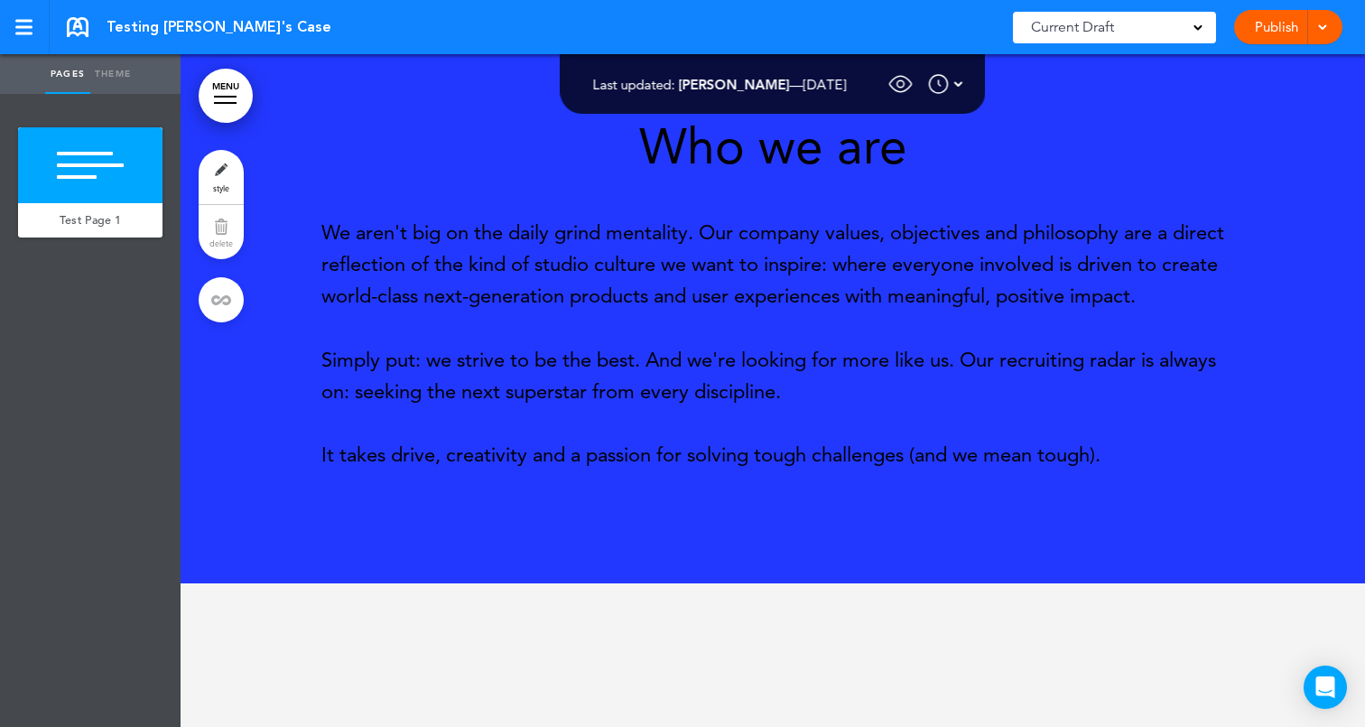
click at [482, 269] on p "We aren't big on the daily grind mentality. Our company values, objectives and …" at bounding box center [772, 265] width 903 height 96
click at [330, 235] on p "We aren't big on the daily grind mentality. Our company values, objectives and …" at bounding box center [772, 265] width 903 height 96
click at [218, 180] on link "style" at bounding box center [221, 177] width 45 height 54
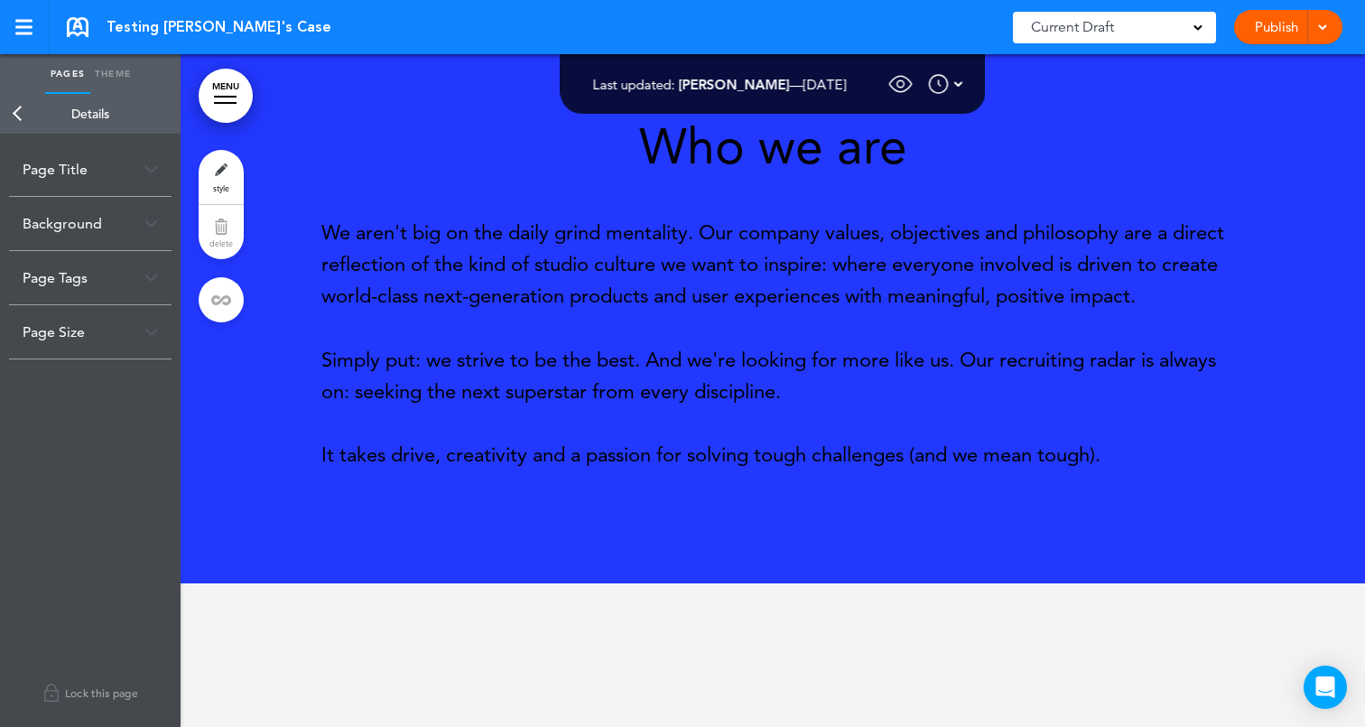
click at [23, 115] on link "Back" at bounding box center [18, 114] width 36 height 40
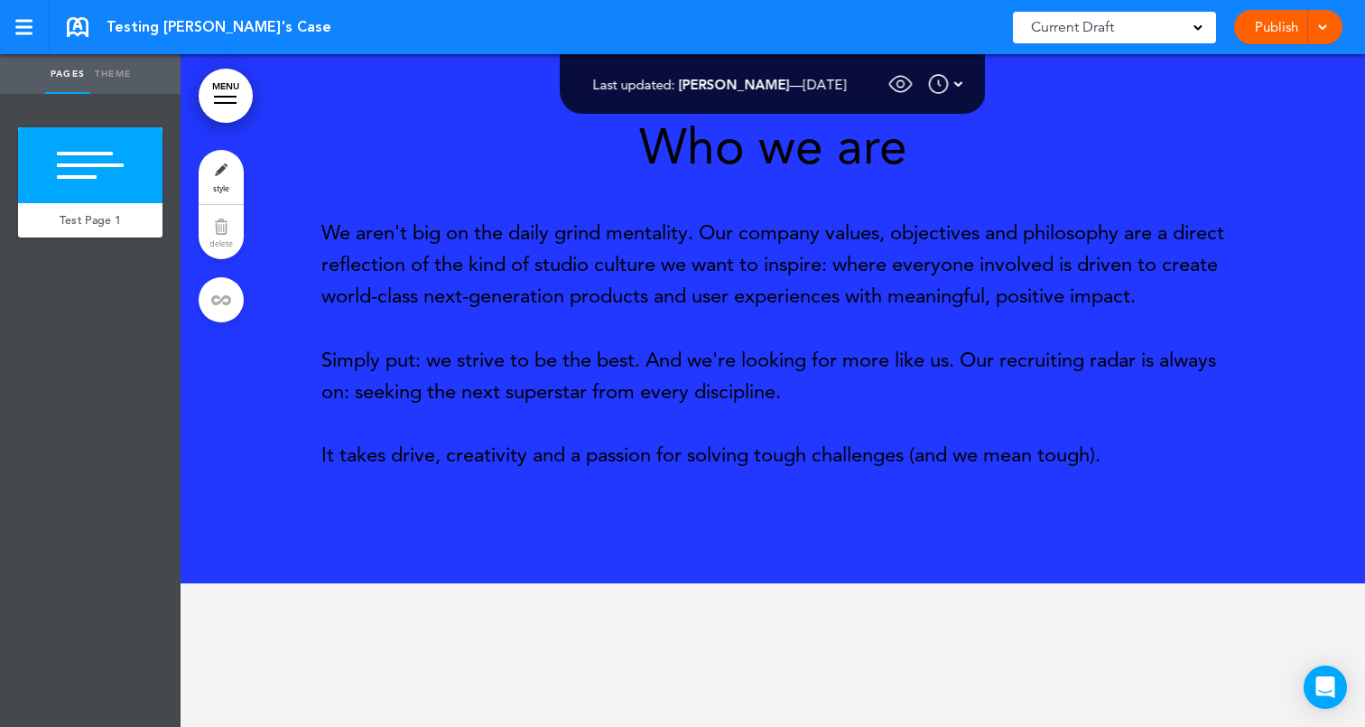
click at [226, 184] on span "style" at bounding box center [221, 187] width 16 height 11
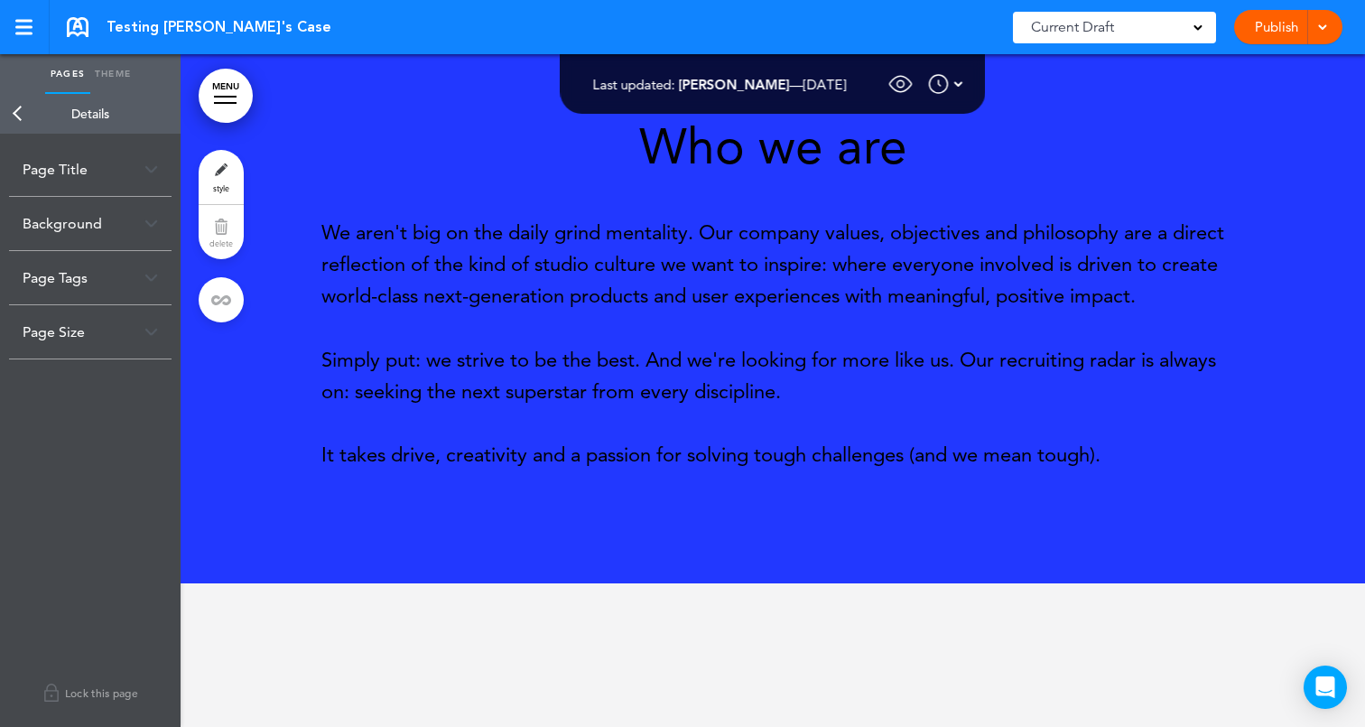
click at [92, 170] on div "Page Title" at bounding box center [90, 169] width 162 height 53
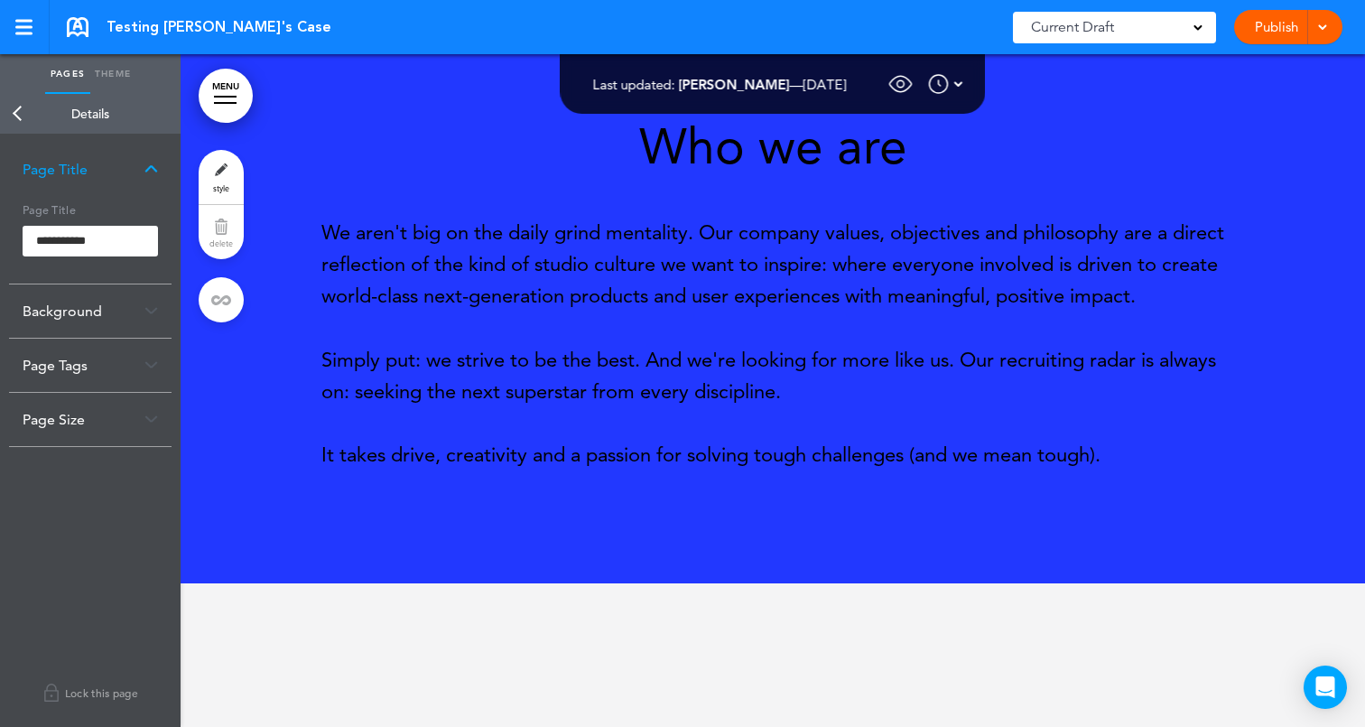
click at [101, 175] on div "Page Title" at bounding box center [90, 169] width 162 height 53
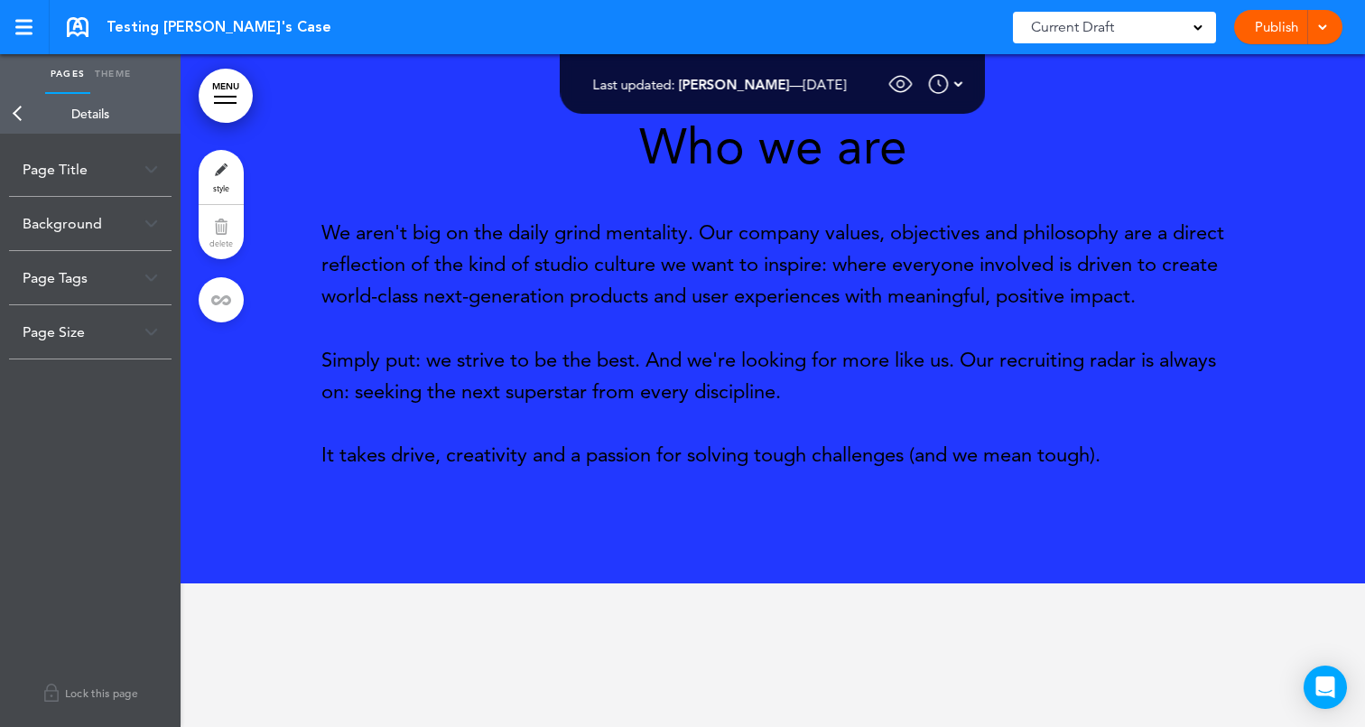
click at [119, 222] on div "Background" at bounding box center [90, 223] width 162 height 53
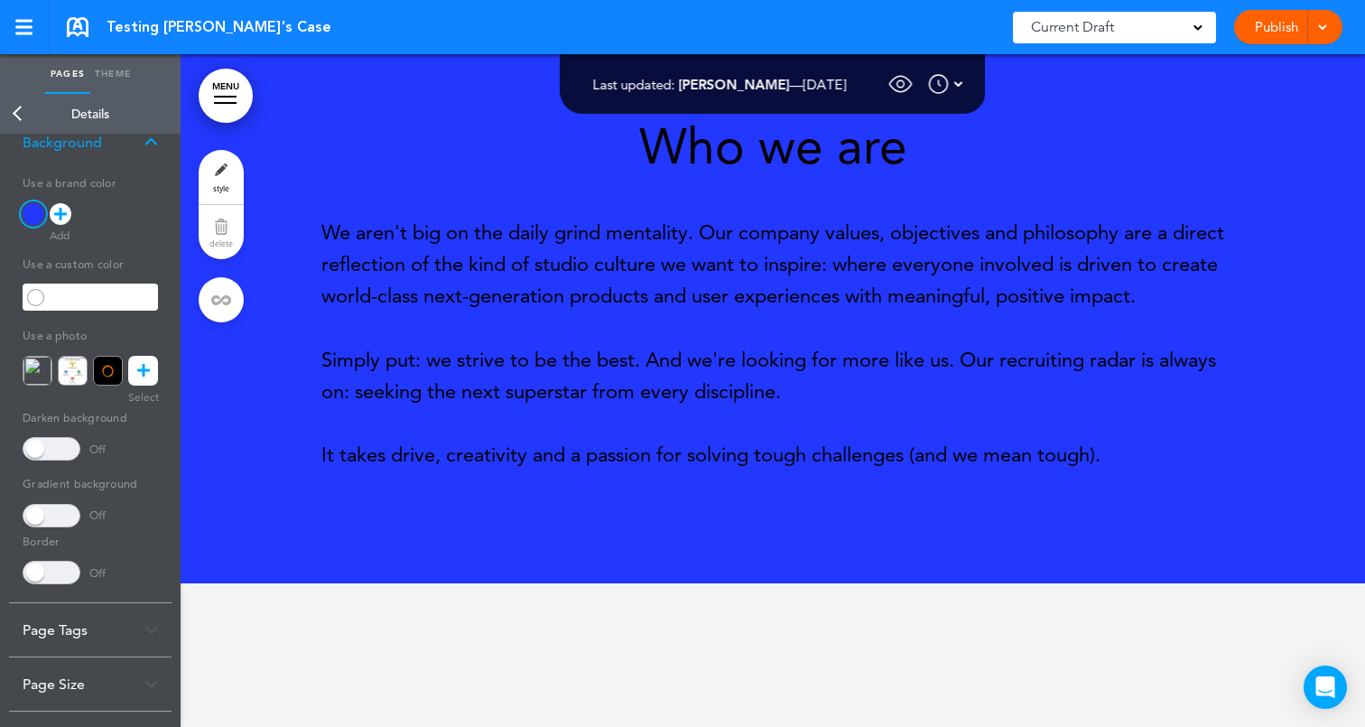
scroll to position [125, 0]
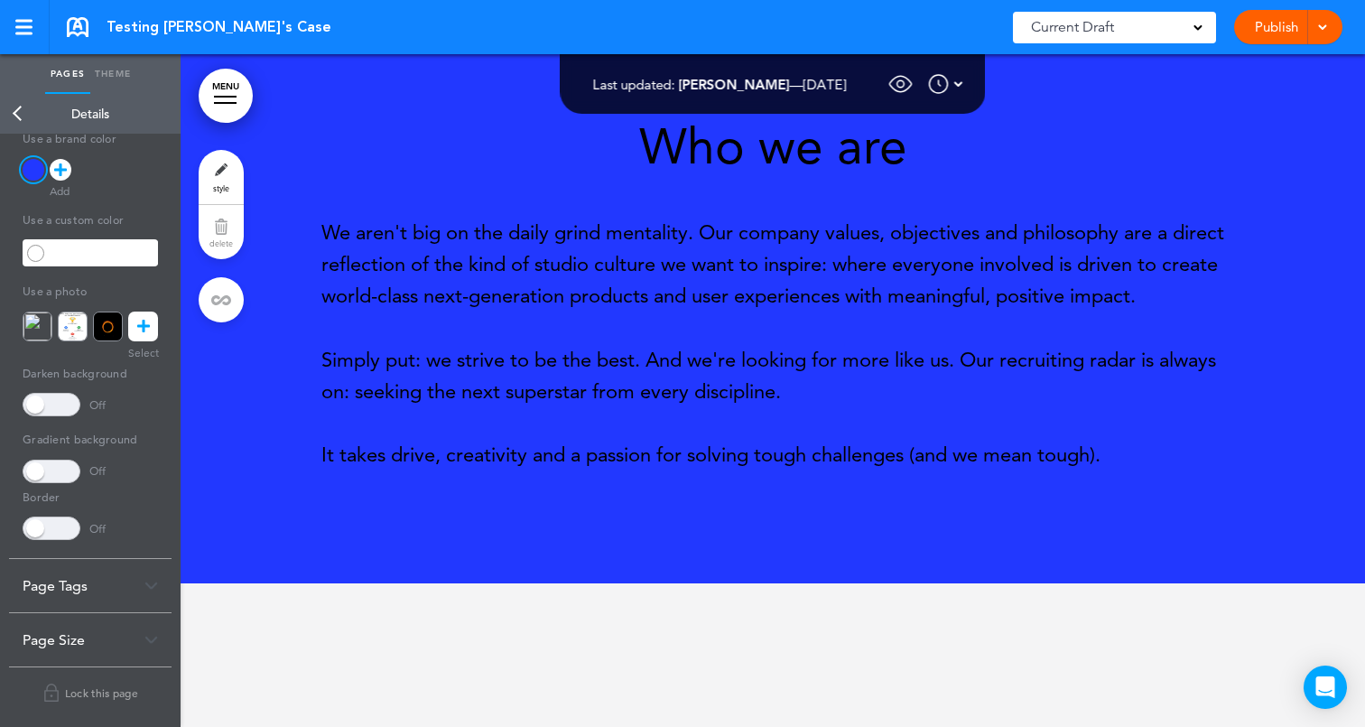
click at [86, 639] on div "Page Size" at bounding box center [90, 639] width 162 height 53
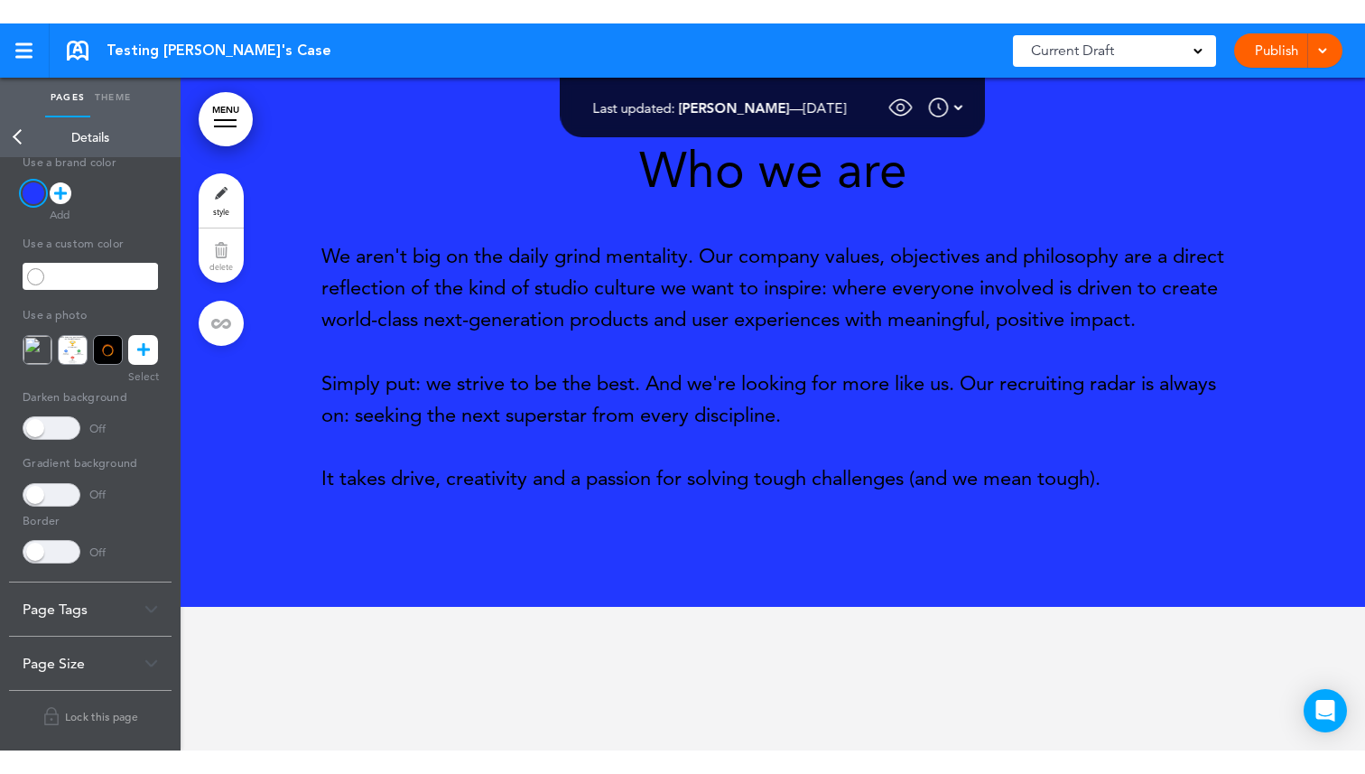
scroll to position [0, 0]
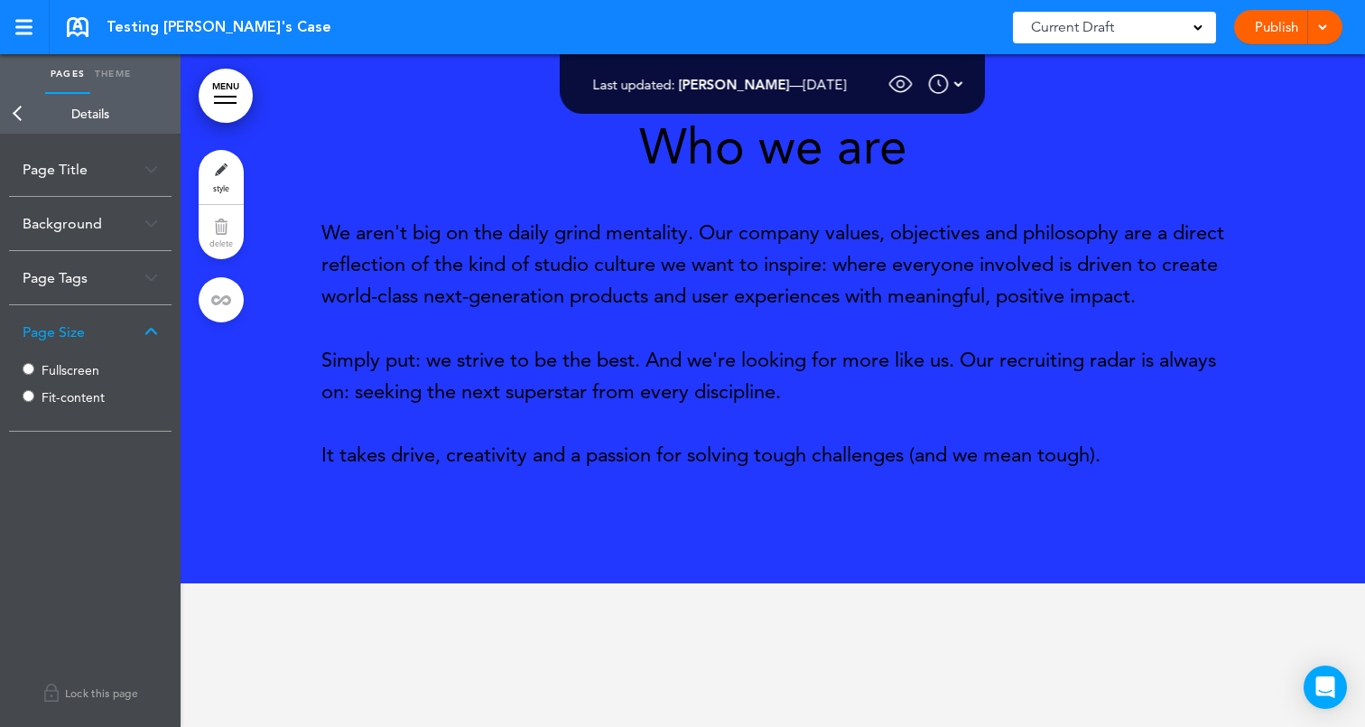
click at [112, 73] on link "Theme" at bounding box center [112, 74] width 45 height 40
type input "******"
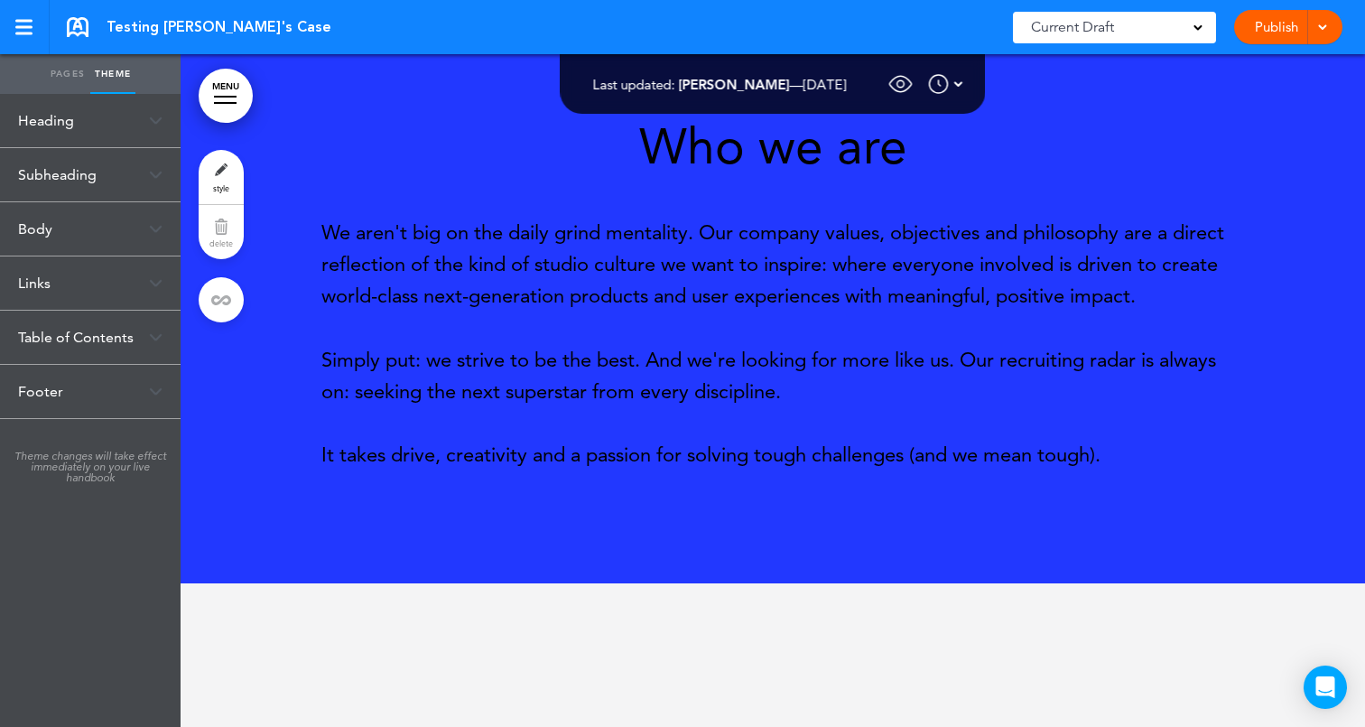
click at [69, 113] on div "Heading" at bounding box center [90, 120] width 181 height 53
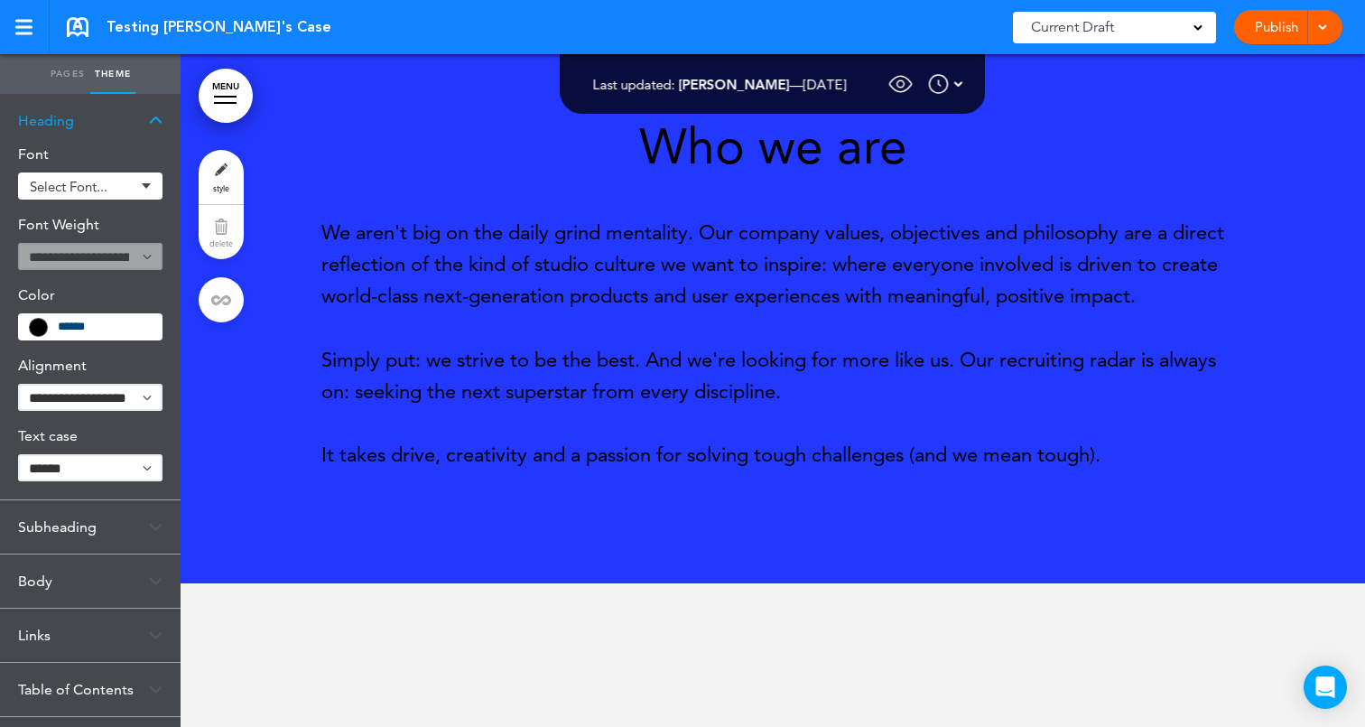
click at [110, 123] on div "Heading" at bounding box center [90, 120] width 181 height 53
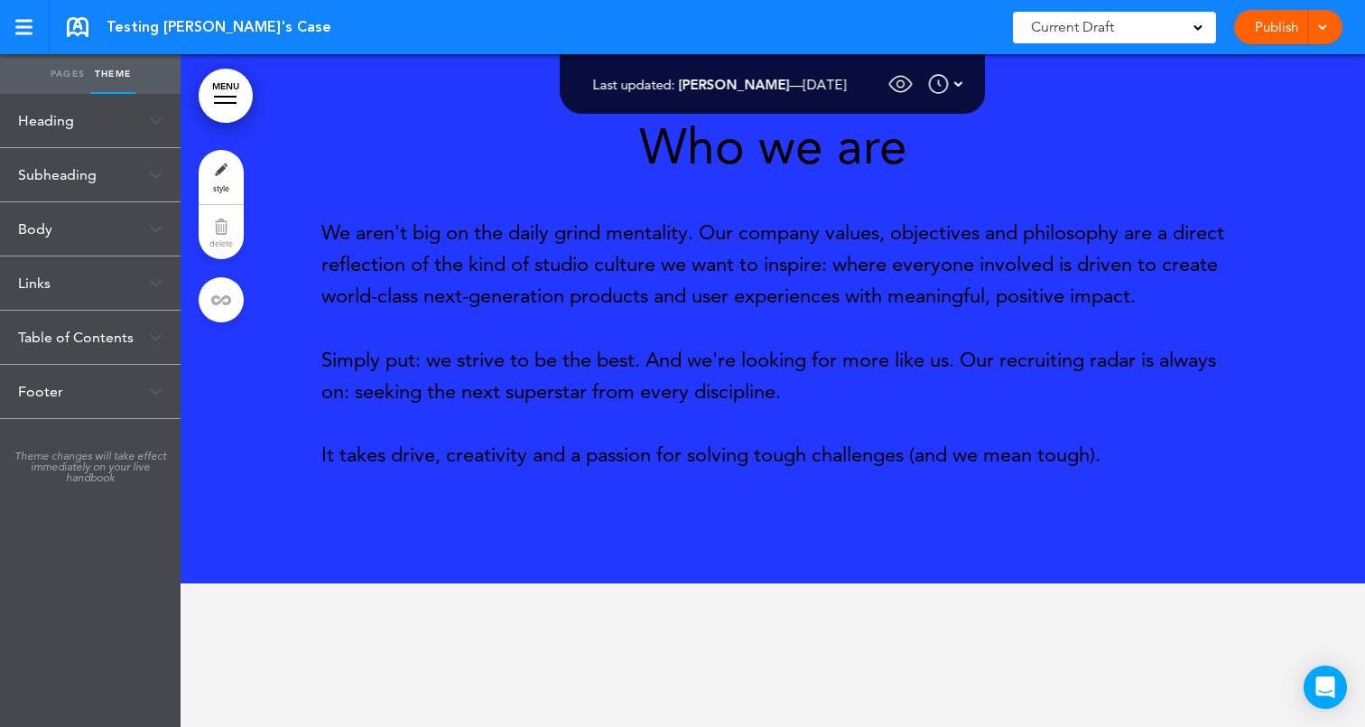
click at [732, 150] on h1 "Who we are" at bounding box center [772, 147] width 903 height 50
click at [902, 151] on h1 "Who we are" at bounding box center [772, 147] width 903 height 50
click at [813, 264] on p "We aren't big on the daily grind mentality. Our company values, objectives and …" at bounding box center [772, 265] width 903 height 96
click at [145, 163] on div "Subheading" at bounding box center [90, 174] width 181 height 53
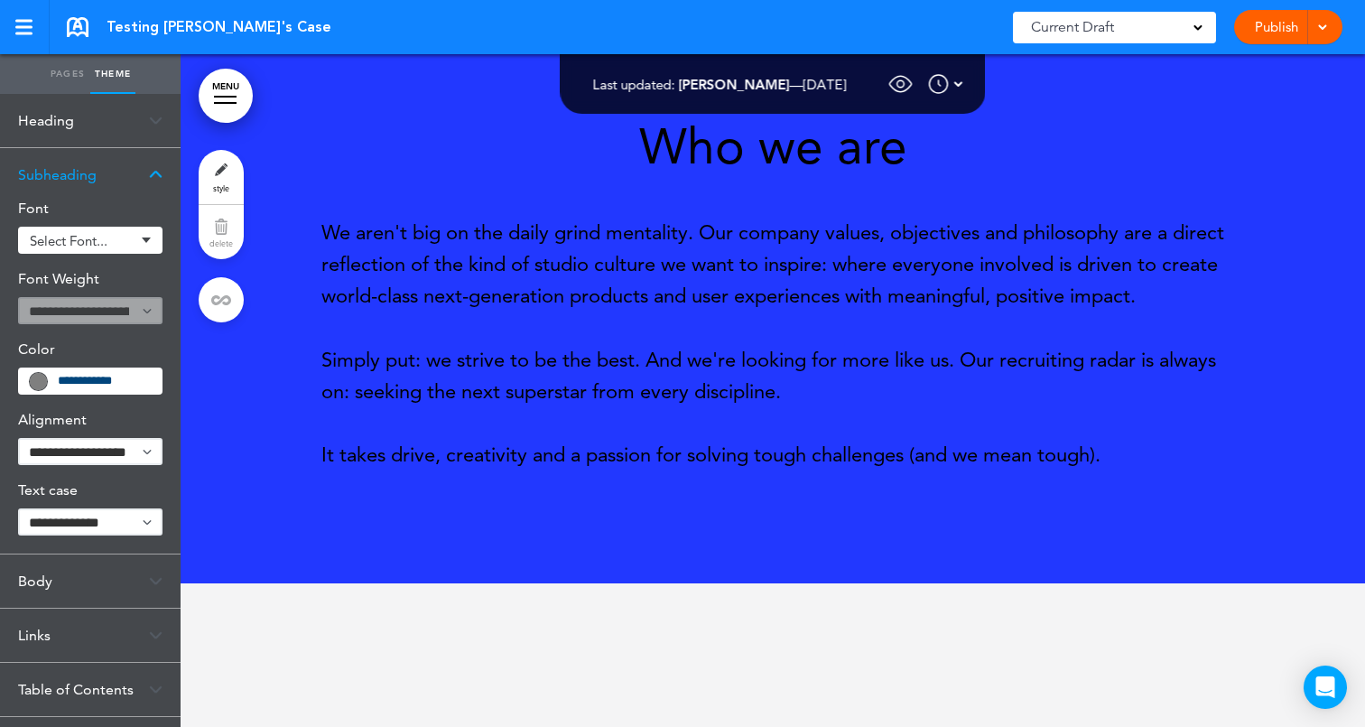
click at [144, 167] on div "Subheading" at bounding box center [90, 174] width 181 height 53
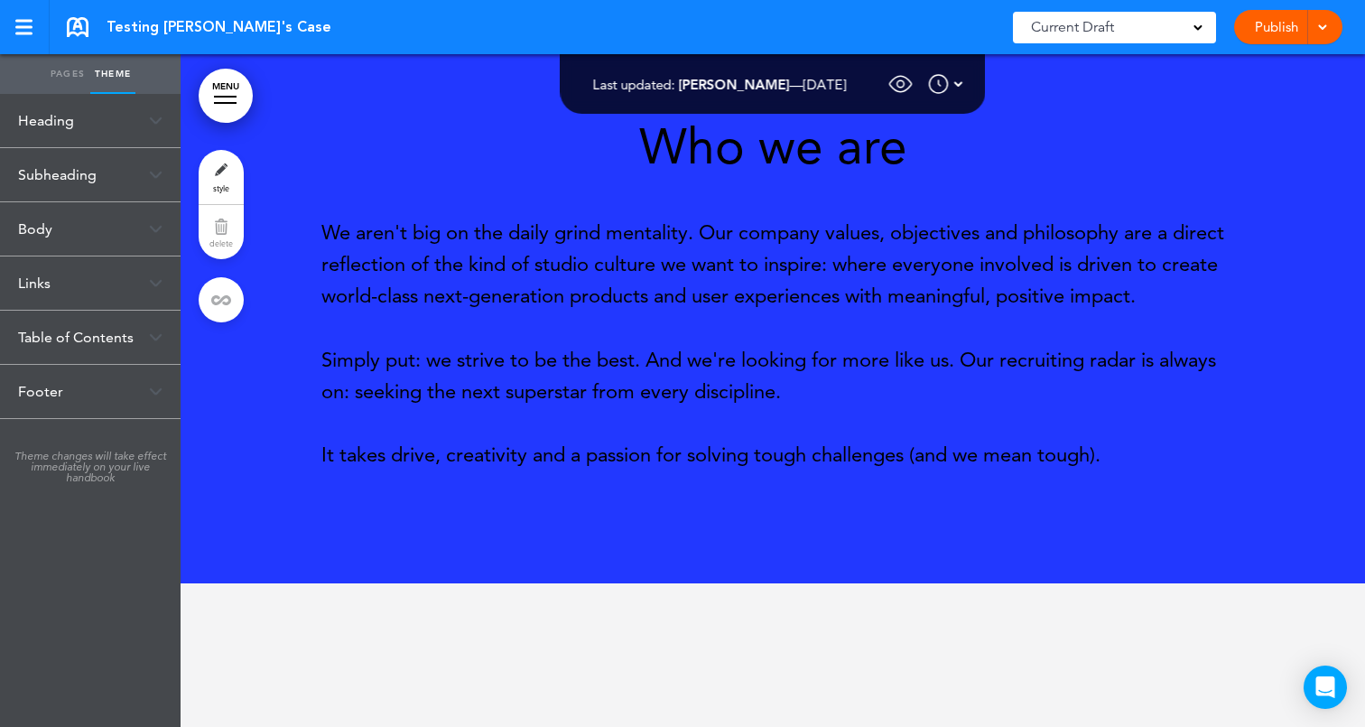
click at [135, 224] on div "Body" at bounding box center [90, 228] width 181 height 53
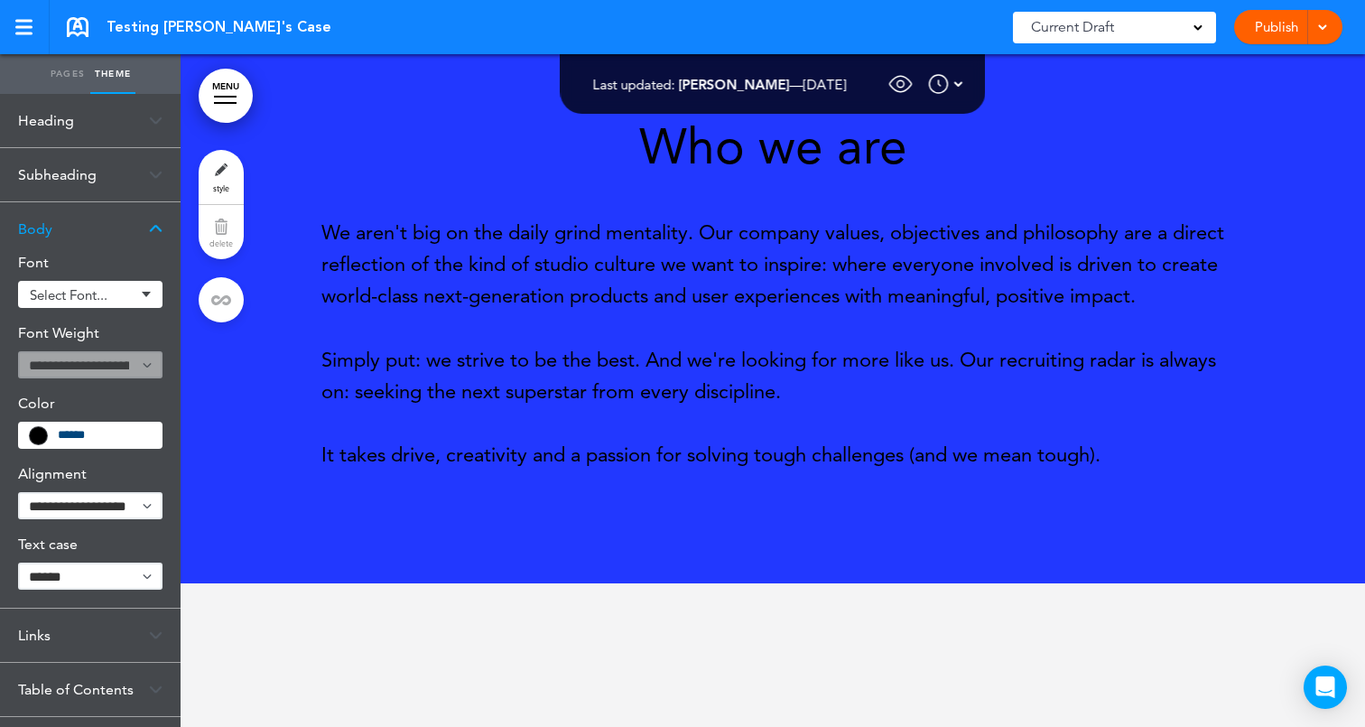
click at [142, 225] on div "Body" at bounding box center [90, 228] width 181 height 53
